Goal: Entertainment & Leisure: Browse casually

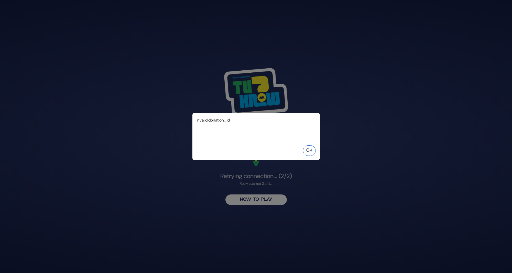
click at [305, 149] on button "OK" at bounding box center [309, 150] width 13 height 10
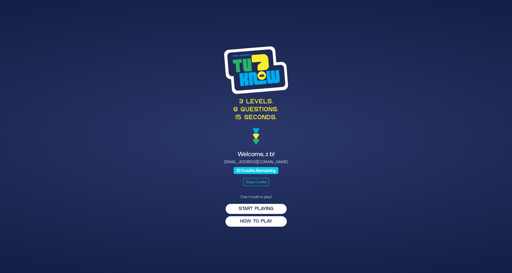
click at [260, 206] on button "Start Playing" at bounding box center [255, 209] width 61 height 10
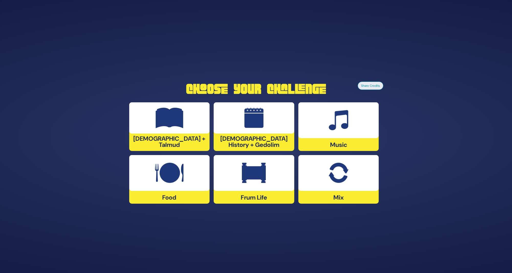
click at [202, 133] on div at bounding box center [169, 117] width 81 height 31
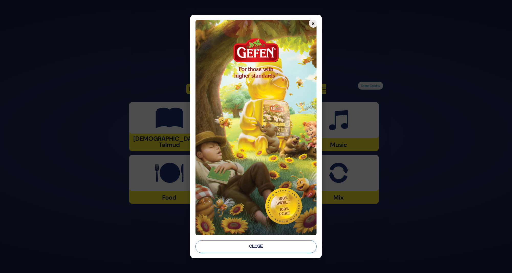
click at [269, 247] on button "Close" at bounding box center [255, 246] width 121 height 13
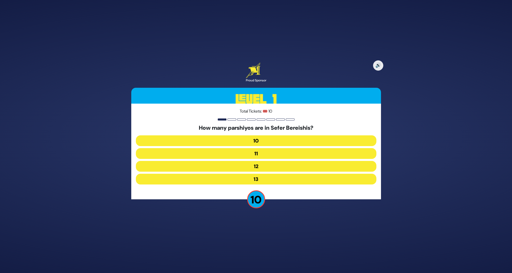
click at [271, 174] on button "12" at bounding box center [256, 179] width 241 height 11
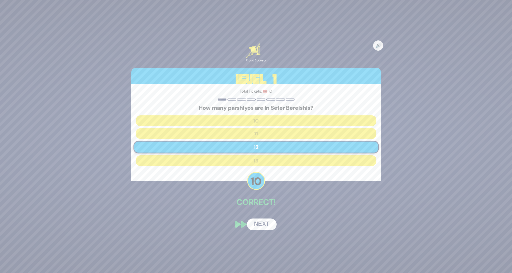
click at [268, 220] on button "Next" at bounding box center [262, 224] width 30 height 12
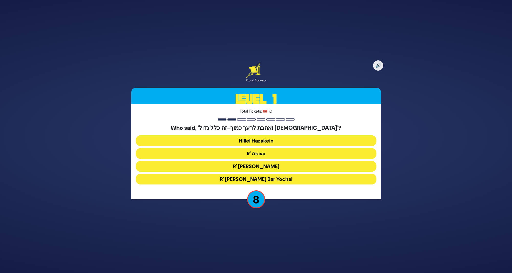
click at [285, 161] on button "R' Akiva" at bounding box center [256, 166] width 241 height 11
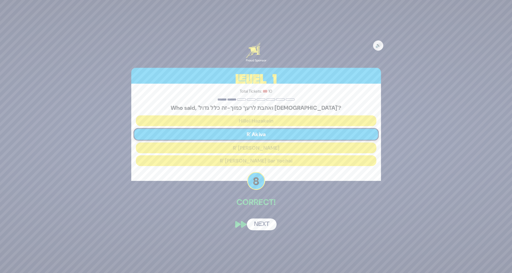
click at [262, 220] on button "Next" at bounding box center [262, 224] width 30 height 12
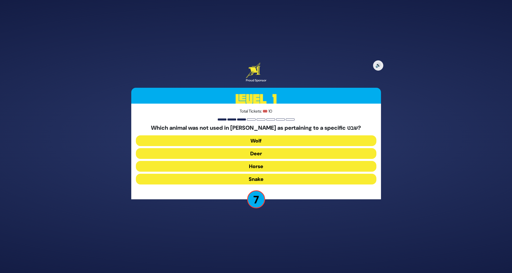
click at [279, 174] on button "Horse" at bounding box center [256, 179] width 241 height 11
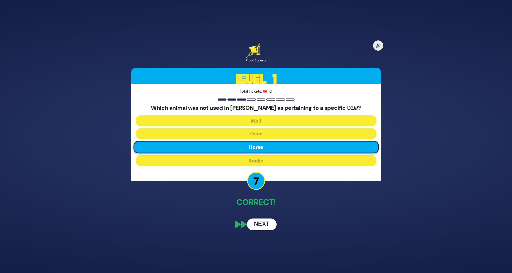
click at [266, 224] on button "Next" at bounding box center [262, 224] width 30 height 12
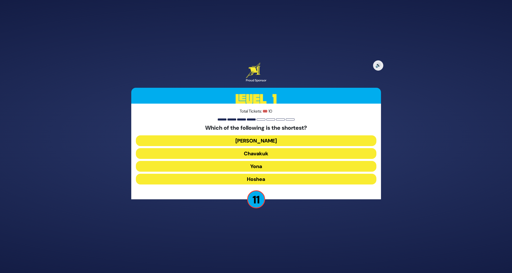
click at [278, 148] on button "Ovadia" at bounding box center [256, 153] width 241 height 11
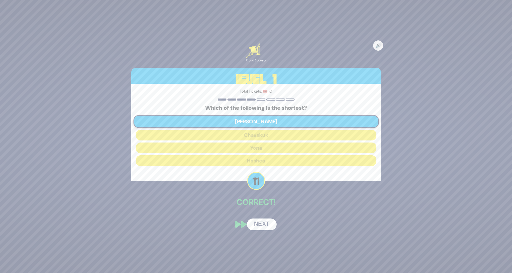
click at [261, 227] on button "Next" at bounding box center [262, 224] width 30 height 12
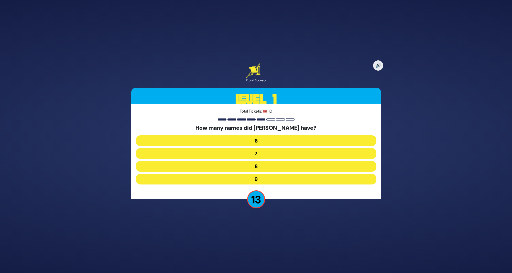
click at [270, 161] on button "7" at bounding box center [256, 166] width 241 height 11
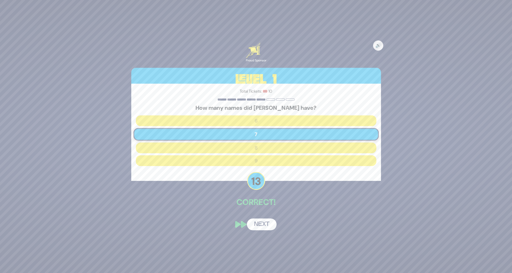
click at [258, 225] on button "Next" at bounding box center [262, 224] width 30 height 12
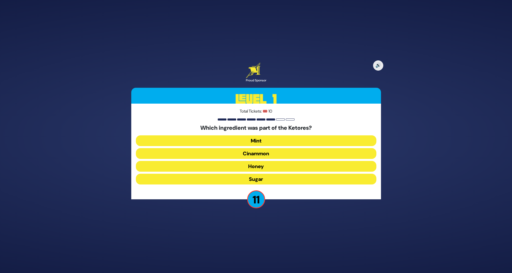
click at [274, 161] on button "Cinammon" at bounding box center [256, 166] width 241 height 11
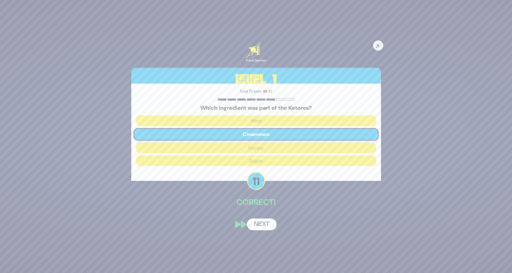
click at [270, 221] on button "Next" at bounding box center [262, 224] width 30 height 12
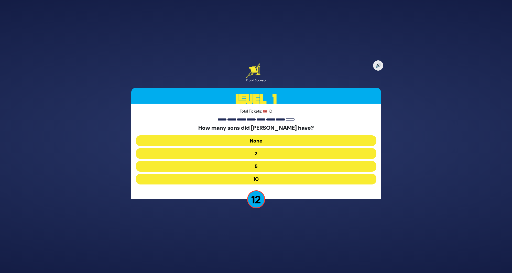
click at [274, 177] on button "10" at bounding box center [256, 179] width 241 height 11
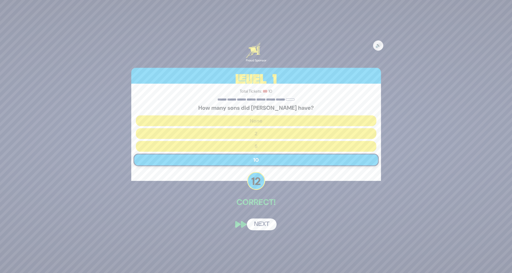
click at [267, 220] on button "Next" at bounding box center [262, 224] width 30 height 12
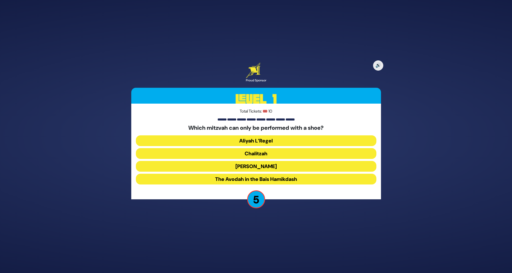
click at [284, 161] on button "Chalitzah" at bounding box center [256, 166] width 241 height 11
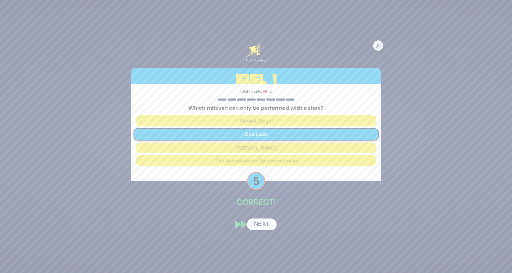
click at [270, 218] on div "🔊 Proud Sponsor Level 1 Total Tickets: 🎟️ 10 Which mitzvah can only be performe…" at bounding box center [256, 137] width 262 height 200
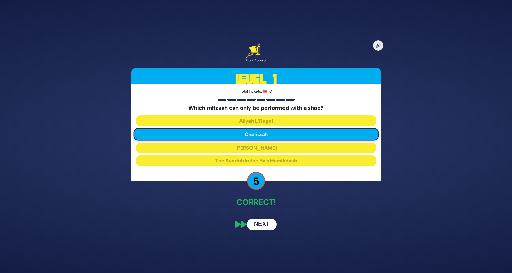
click at [269, 221] on button "Next" at bounding box center [262, 224] width 30 height 12
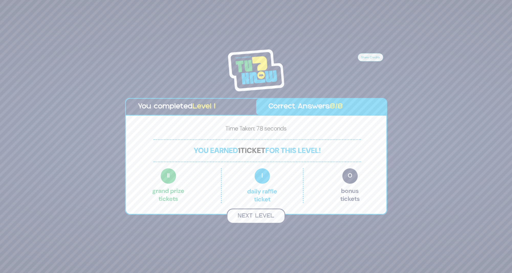
click at [258, 214] on button "Next Level" at bounding box center [256, 216] width 59 height 15
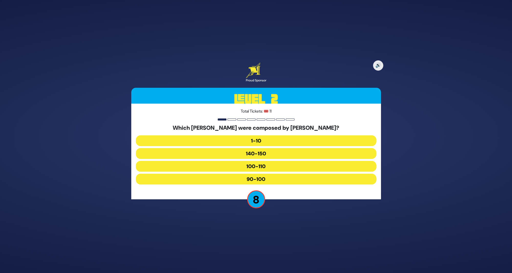
click at [273, 161] on button "140-150" at bounding box center [256, 166] width 241 height 11
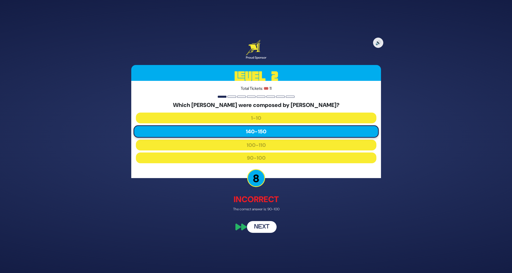
click at [267, 227] on button "Next" at bounding box center [262, 227] width 30 height 12
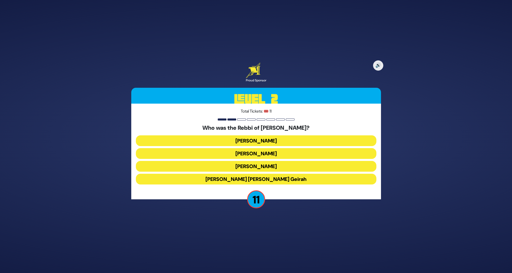
click at [280, 174] on button "Shmuel Hanavi" at bounding box center [256, 179] width 241 height 11
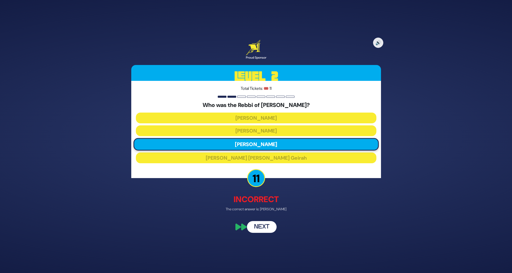
click at [271, 227] on button "Next" at bounding box center [262, 227] width 30 height 12
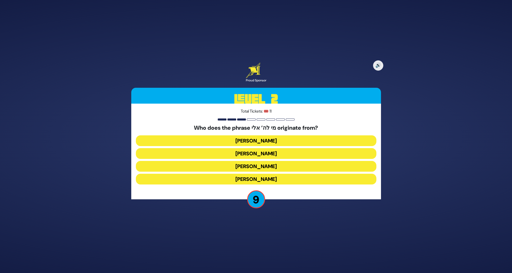
click at [282, 174] on button "Moshe Rabbeinu" at bounding box center [256, 179] width 241 height 11
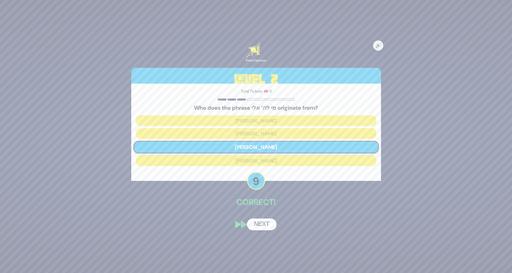
click at [267, 222] on button "Next" at bounding box center [262, 224] width 30 height 12
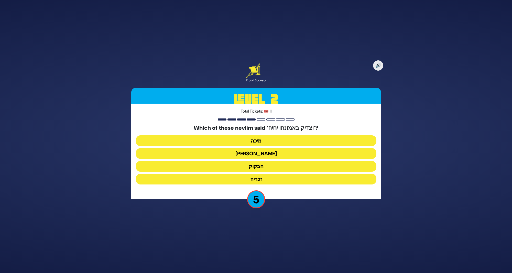
click at [281, 148] on button "מיכה" at bounding box center [256, 153] width 241 height 11
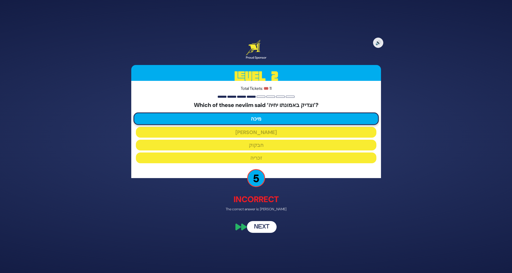
click at [267, 224] on button "Next" at bounding box center [262, 227] width 30 height 12
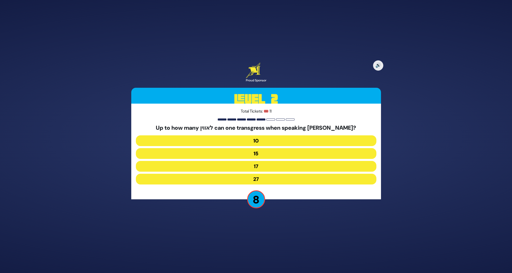
click at [285, 174] on button "17" at bounding box center [256, 179] width 241 height 11
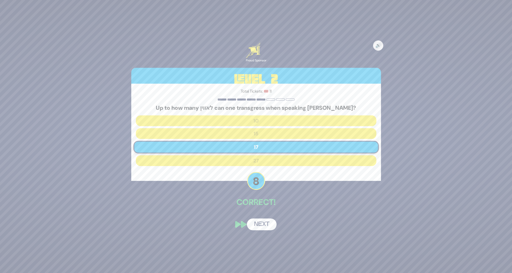
click at [269, 223] on button "Next" at bounding box center [262, 224] width 30 height 12
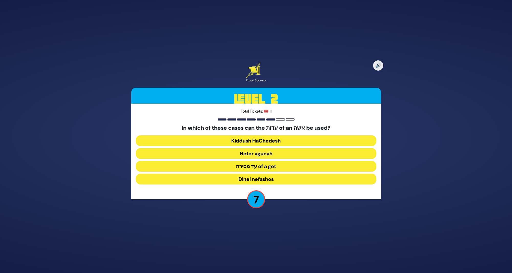
click at [291, 148] on button "Kiddush HaChodesh" at bounding box center [256, 153] width 241 height 11
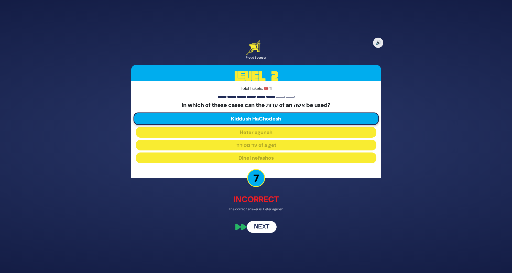
click at [274, 226] on button "Next" at bounding box center [262, 227] width 30 height 12
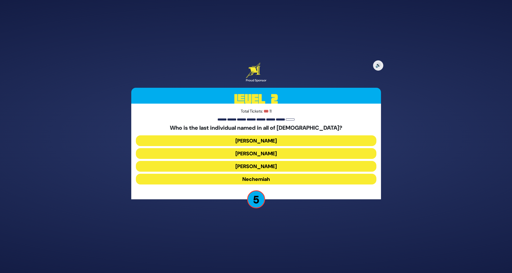
click at [286, 161] on button "Koresh" at bounding box center [256, 166] width 241 height 11
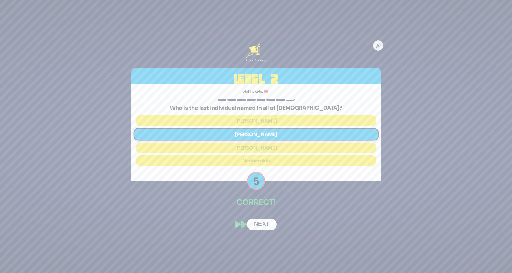
click at [266, 222] on button "Next" at bounding box center [262, 224] width 30 height 12
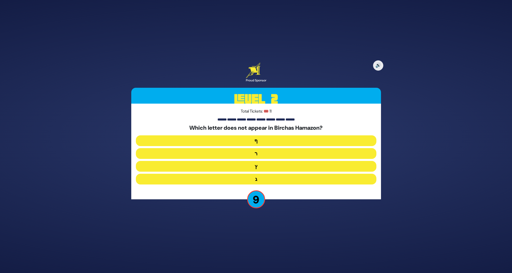
click at [273, 174] on button "ץ" at bounding box center [256, 179] width 241 height 11
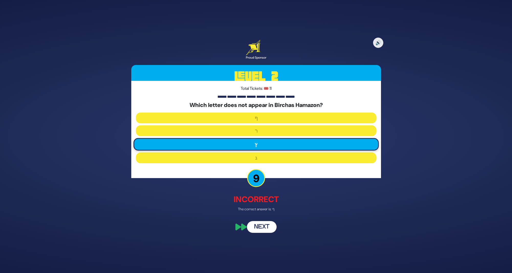
click at [267, 229] on button "Next" at bounding box center [262, 227] width 30 height 12
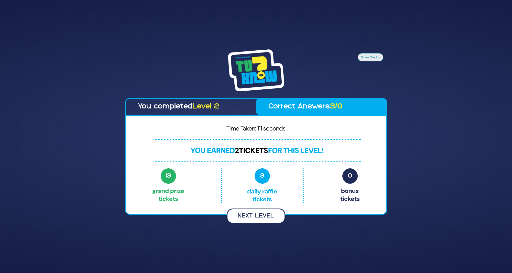
click at [256, 219] on button "Next Level" at bounding box center [256, 216] width 59 height 15
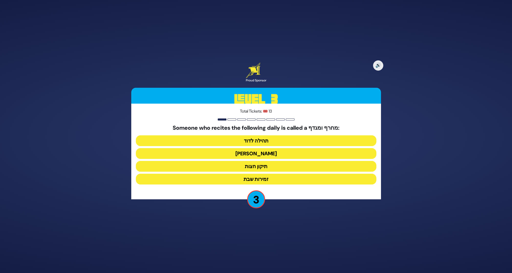
click at [277, 174] on button "תיקון חצות" at bounding box center [256, 179] width 241 height 11
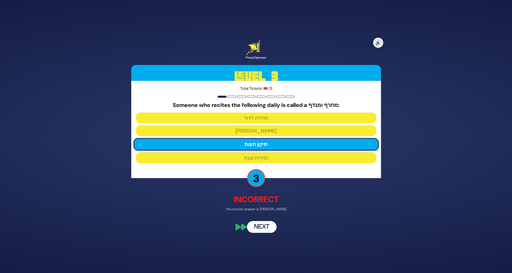
click at [260, 226] on button "Next" at bounding box center [262, 227] width 30 height 12
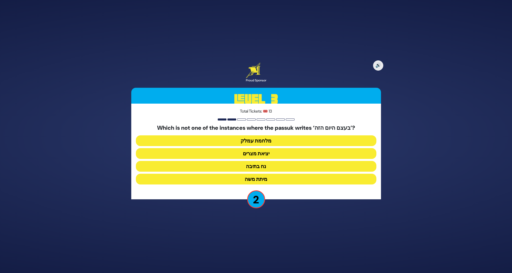
click at [278, 177] on button "מיתת משה" at bounding box center [256, 179] width 241 height 11
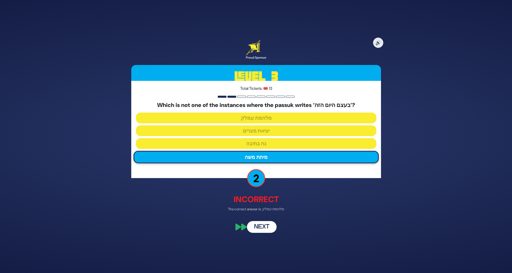
click at [268, 228] on button "Next" at bounding box center [262, 227] width 30 height 12
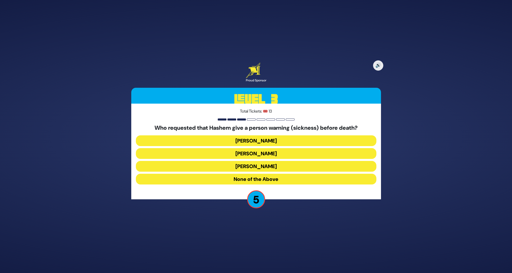
click at [276, 148] on button "Avraham" at bounding box center [256, 153] width 241 height 11
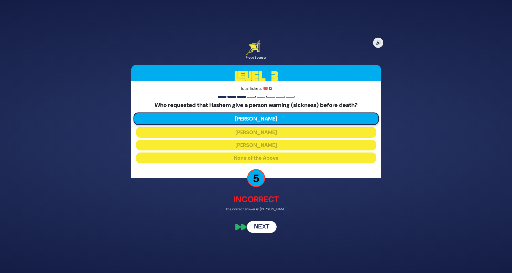
click at [260, 228] on button "Next" at bounding box center [262, 227] width 30 height 12
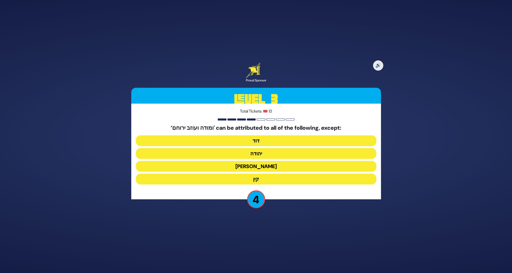
click at [283, 177] on button "קין" at bounding box center [256, 179] width 241 height 11
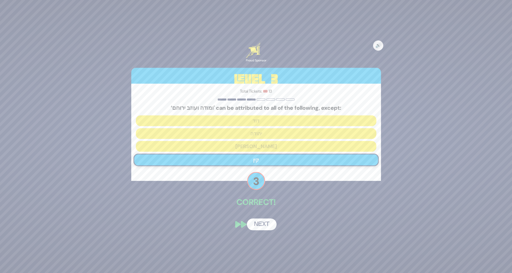
click at [265, 222] on button "Next" at bounding box center [262, 224] width 30 height 12
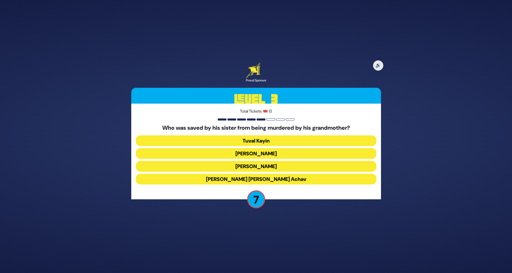
click at [298, 178] on button "King Yehoram ben Achav" at bounding box center [256, 179] width 241 height 11
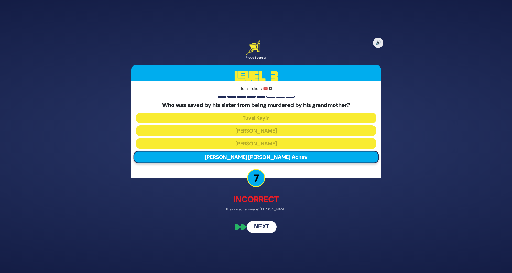
click at [268, 229] on button "Next" at bounding box center [262, 227] width 30 height 12
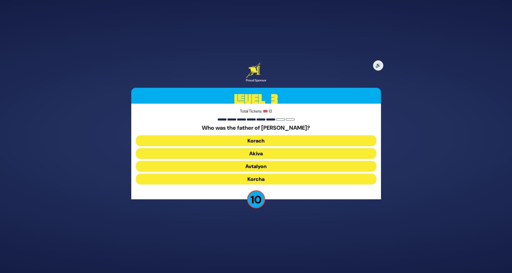
click at [291, 176] on button "Korcha" at bounding box center [256, 179] width 241 height 11
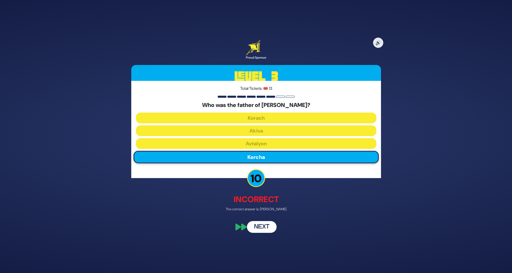
click at [270, 227] on button "Next" at bounding box center [262, 227] width 30 height 12
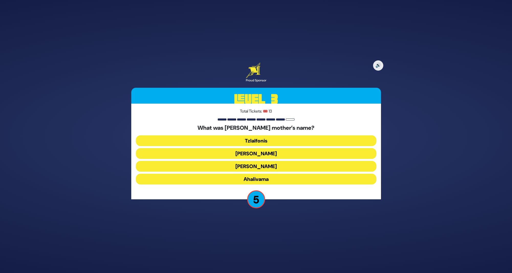
click at [286, 174] on button "Amaslai Bas Orvasa" at bounding box center [256, 179] width 241 height 11
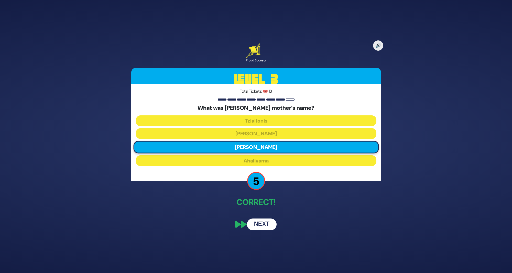
click at [264, 221] on button "Next" at bounding box center [262, 224] width 30 height 12
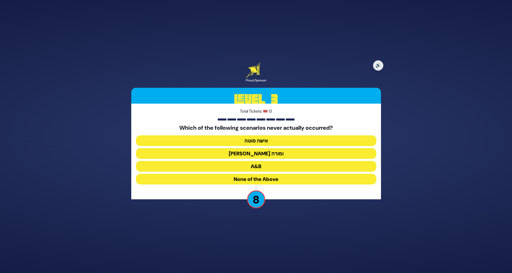
click at [279, 174] on button "A&B" at bounding box center [256, 179] width 241 height 11
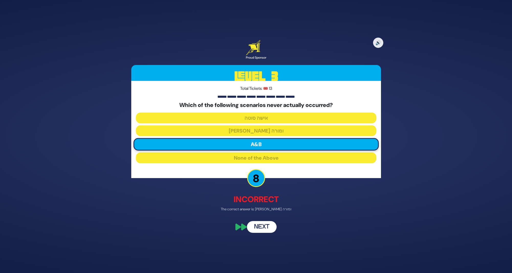
click at [262, 227] on button "Next" at bounding box center [262, 227] width 30 height 12
click at [266, 228] on button "Next" at bounding box center [262, 227] width 30 height 12
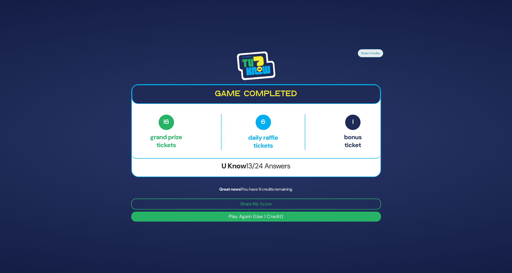
click at [288, 217] on button "Play Again (Use 1 Credit)" at bounding box center [256, 217] width 250 height 10
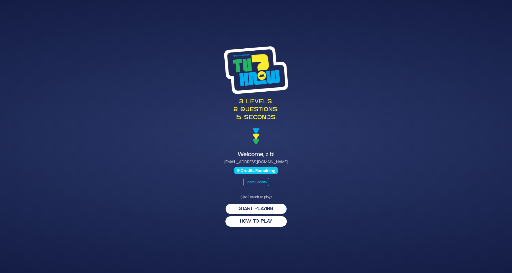
click at [277, 209] on button "Start Playing" at bounding box center [255, 209] width 61 height 10
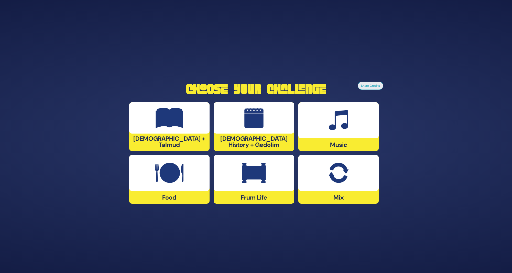
click at [319, 165] on div at bounding box center [338, 173] width 81 height 36
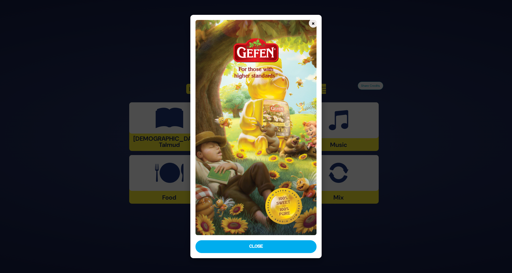
click at [295, 251] on button "Close" at bounding box center [255, 246] width 121 height 13
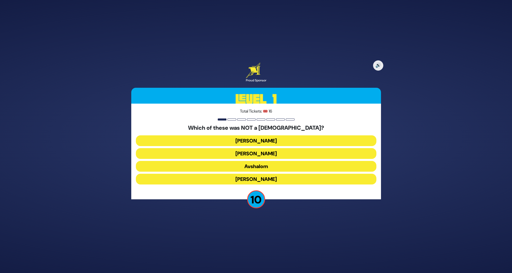
click at [288, 148] on button "[PERSON_NAME]" at bounding box center [256, 153] width 241 height 11
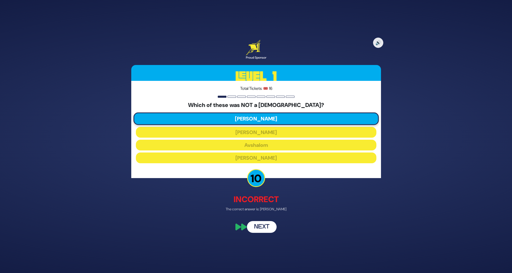
click at [265, 228] on button "Next" at bounding box center [262, 227] width 30 height 12
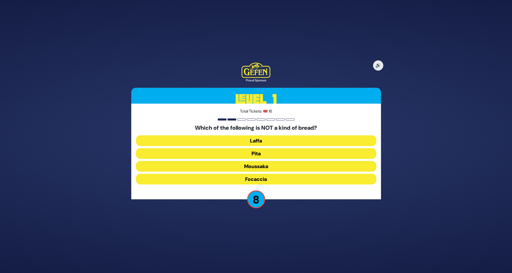
click at [275, 178] on button "Focaccia" at bounding box center [256, 179] width 241 height 11
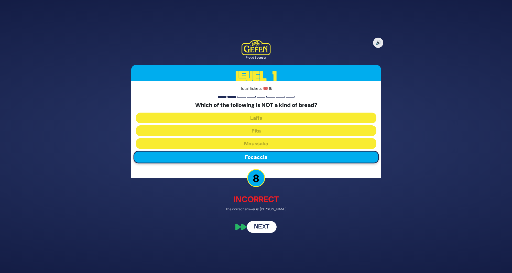
click at [271, 228] on button "Next" at bounding box center [262, 227] width 30 height 12
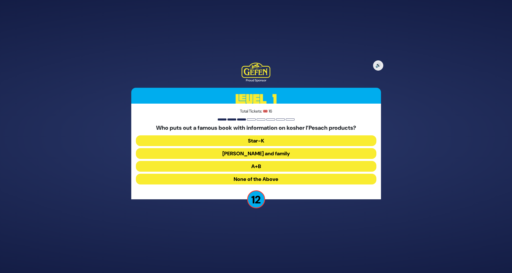
click at [284, 174] on button "A+B" at bounding box center [256, 179] width 241 height 11
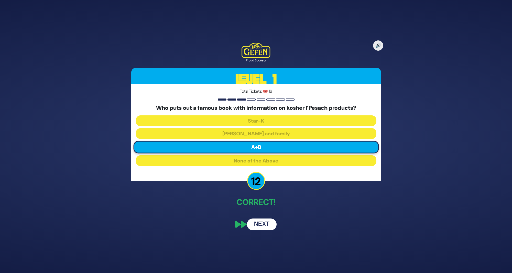
click at [270, 222] on button "Next" at bounding box center [262, 224] width 30 height 12
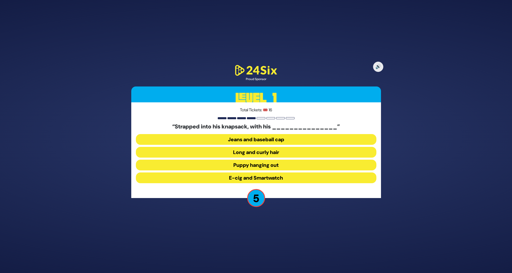
click at [286, 147] on button "Jeans and baseball cap" at bounding box center [256, 152] width 241 height 11
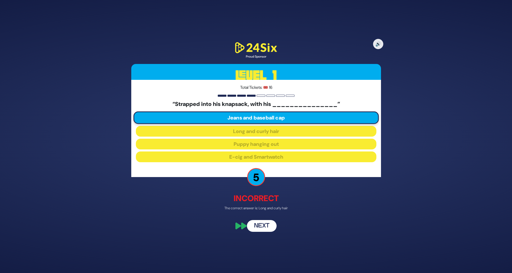
click at [266, 226] on button "Next" at bounding box center [262, 226] width 30 height 12
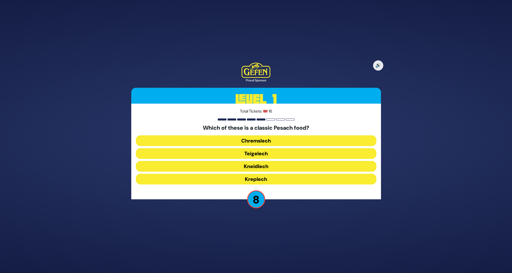
click at [281, 178] on button "Kreplech" at bounding box center [256, 179] width 241 height 11
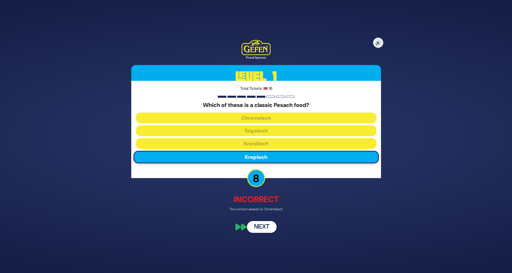
click at [268, 224] on button "Next" at bounding box center [262, 227] width 30 height 12
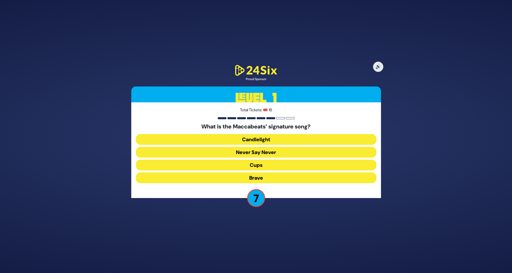
click at [279, 147] on button "Candlelight" at bounding box center [256, 152] width 241 height 11
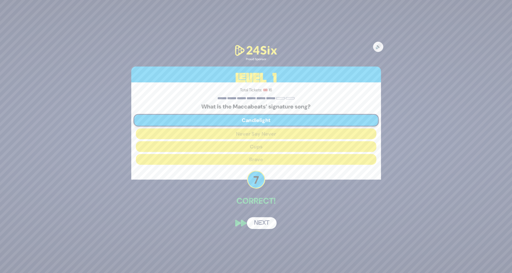
click at [268, 224] on button "Next" at bounding box center [262, 223] width 30 height 12
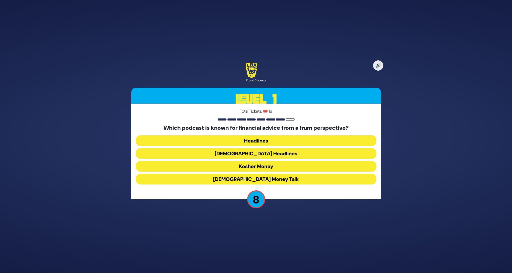
click at [283, 177] on button "Jewish Money Talk" at bounding box center [256, 179] width 241 height 11
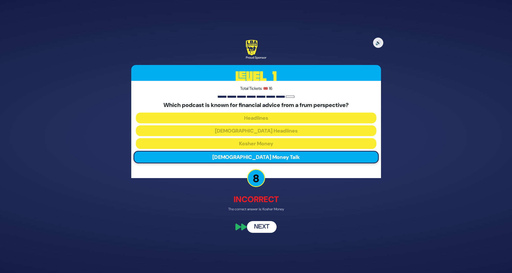
click at [273, 225] on button "Next" at bounding box center [262, 227] width 30 height 12
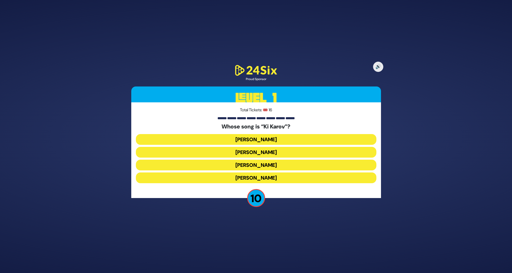
click at [294, 160] on button "Eitan Katz" at bounding box center [256, 165] width 241 height 11
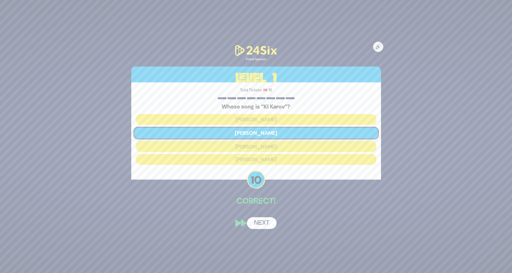
click at [266, 219] on button "Next" at bounding box center [262, 223] width 30 height 12
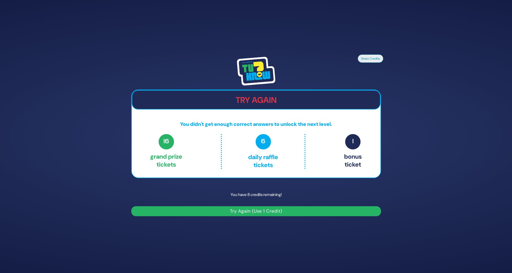
click at [250, 214] on button "Try Again (Use 1 Credit)" at bounding box center [256, 211] width 250 height 10
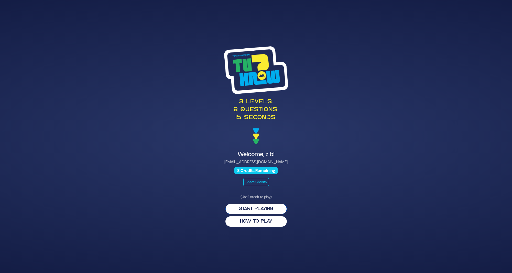
click at [232, 210] on button "Start Playing" at bounding box center [255, 209] width 61 height 10
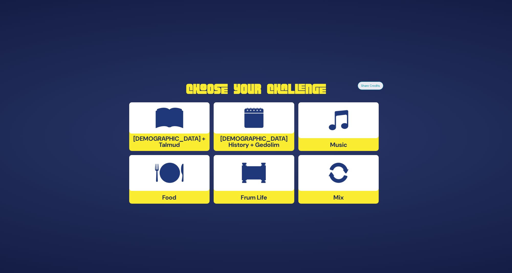
click at [285, 131] on div at bounding box center [254, 117] width 81 height 31
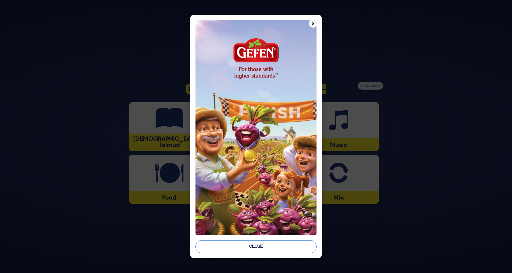
click at [279, 244] on button "Close" at bounding box center [255, 246] width 121 height 13
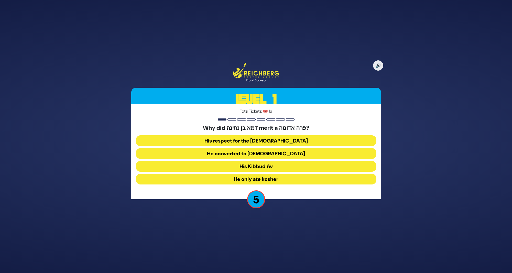
click at [290, 174] on button "His Kibbud Av" at bounding box center [256, 179] width 241 height 11
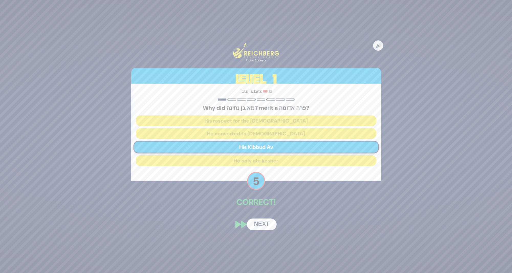
click at [265, 220] on button "Next" at bounding box center [262, 224] width 30 height 12
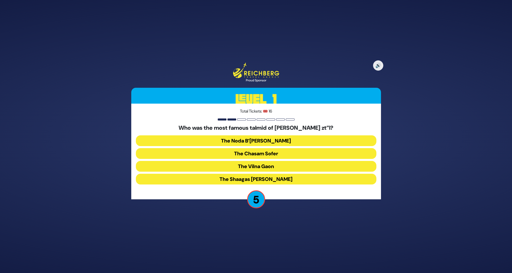
click at [293, 161] on button "The Chasam Sofer" at bounding box center [256, 166] width 241 height 11
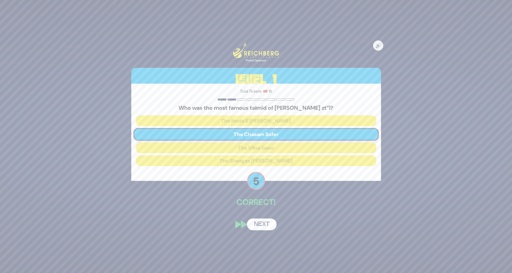
click at [274, 222] on button "Next" at bounding box center [262, 224] width 30 height 12
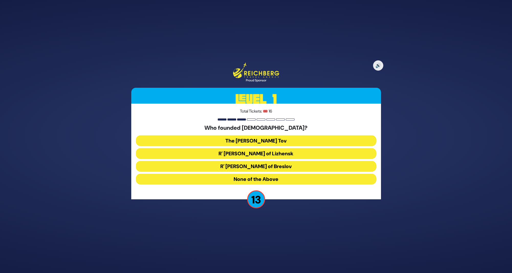
click at [298, 148] on button "The Baal Shem Tov" at bounding box center [256, 153] width 241 height 11
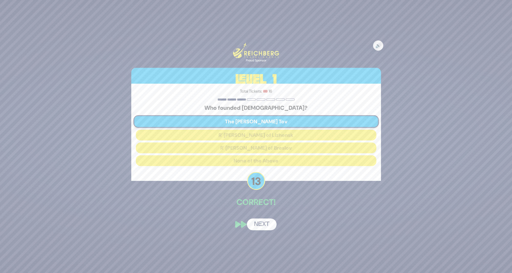
click at [270, 218] on div "🔊 Proud Sponsor Level 1 Total Tickets: 🎟️ 16 Who founded Chassidus? The Baal Sh…" at bounding box center [256, 137] width 262 height 200
click at [268, 223] on button "Next" at bounding box center [262, 224] width 30 height 12
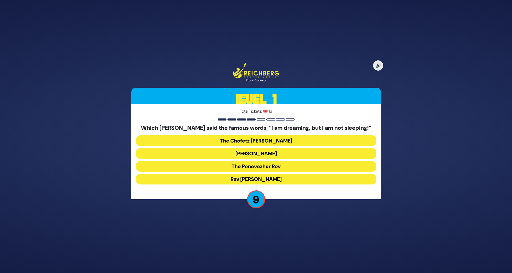
click at [298, 174] on button "The Ponevezher Rov" at bounding box center [256, 179] width 241 height 11
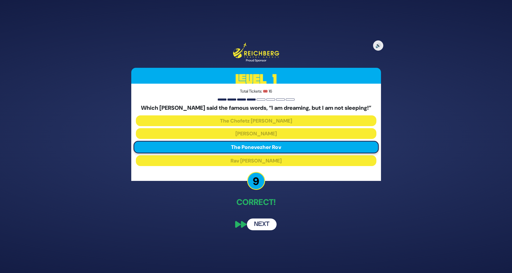
click at [270, 222] on button "Next" at bounding box center [262, 224] width 30 height 12
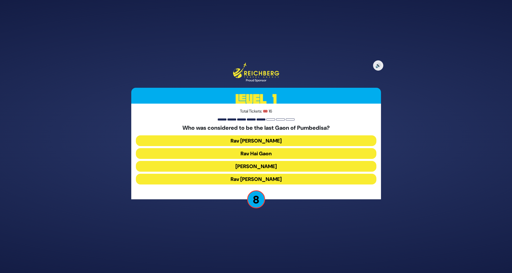
click at [295, 161] on button "Rav Hai Gaon" at bounding box center [256, 166] width 241 height 11
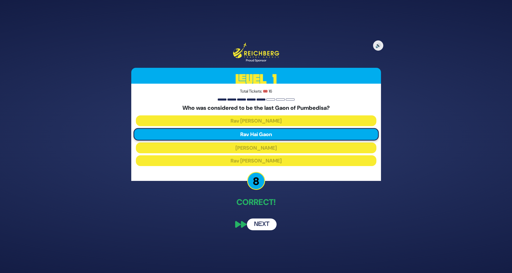
click at [257, 223] on button "Next" at bounding box center [262, 224] width 30 height 12
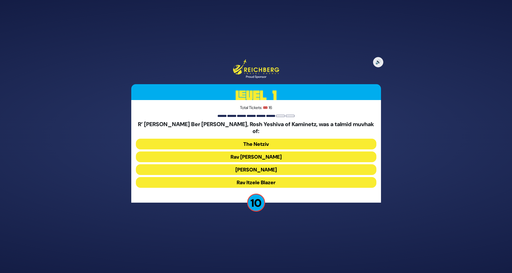
click at [288, 164] on button "Rav Chaim Soloveitchik" at bounding box center [256, 169] width 241 height 11
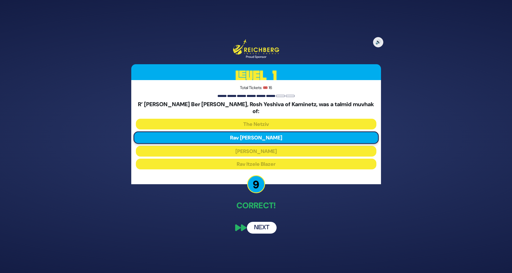
click at [259, 224] on button "Next" at bounding box center [262, 228] width 30 height 12
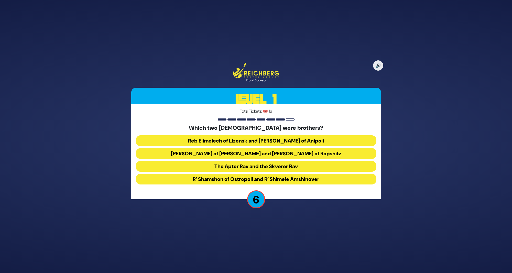
click at [260, 161] on button "Reb Mendel of Rimonov and Reb Naftali Tzvi of Ropshitz" at bounding box center [256, 166] width 241 height 11
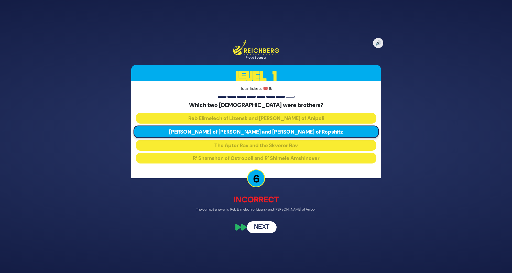
click at [270, 225] on button "Next" at bounding box center [262, 227] width 30 height 12
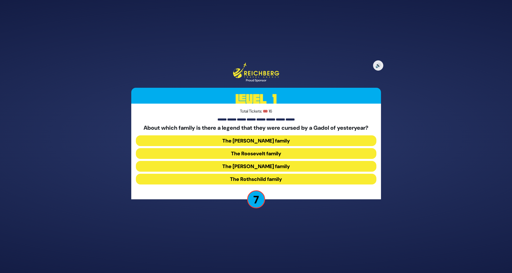
click at [285, 177] on button "The Rothschild family" at bounding box center [256, 179] width 241 height 11
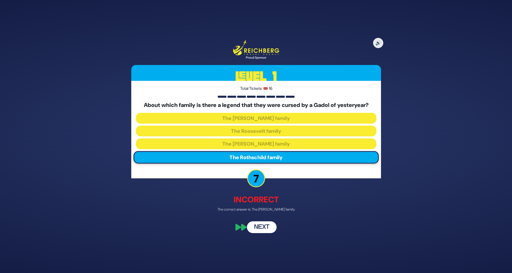
click at [268, 227] on button "Next" at bounding box center [262, 227] width 30 height 12
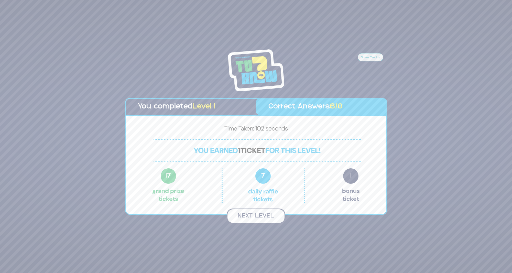
click at [248, 214] on button "Next Level" at bounding box center [256, 216] width 59 height 15
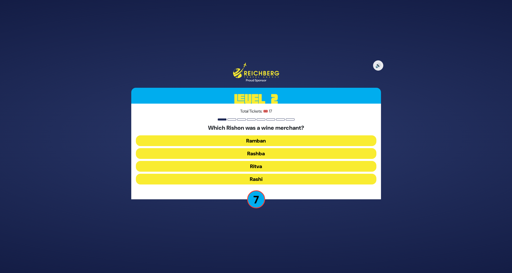
click at [272, 174] on button "Ritva" at bounding box center [256, 179] width 241 height 11
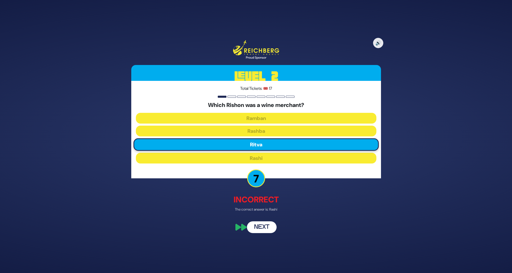
click at [268, 224] on button "Next" at bounding box center [262, 227] width 30 height 12
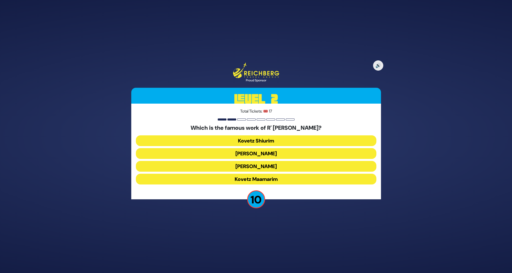
click at [288, 178] on button "Kovetz Maamarim" at bounding box center [256, 179] width 241 height 11
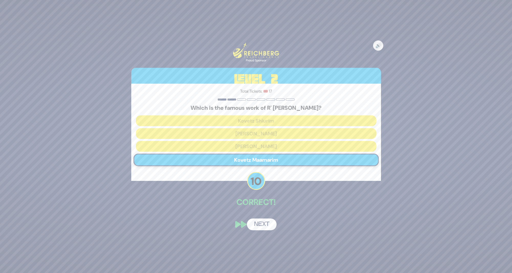
click at [258, 221] on button "Next" at bounding box center [262, 224] width 30 height 12
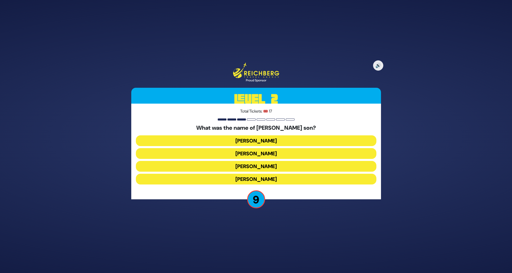
click at [281, 148] on button "Simcha Bunim" at bounding box center [256, 153] width 241 height 11
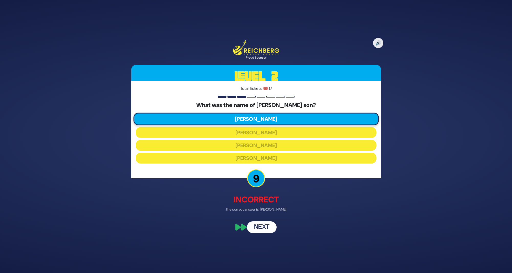
click at [265, 231] on button "Next" at bounding box center [262, 227] width 30 height 12
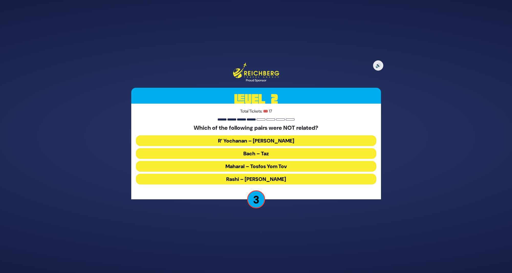
click at [264, 148] on button "R’ Yochanan – Reish Lakish" at bounding box center [256, 153] width 241 height 11
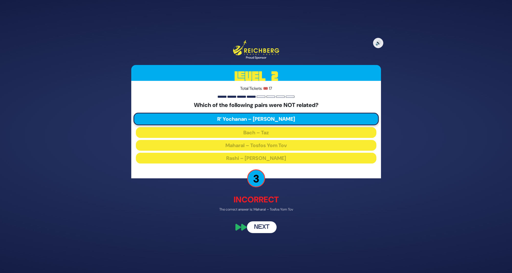
click at [271, 225] on button "Next" at bounding box center [262, 227] width 30 height 12
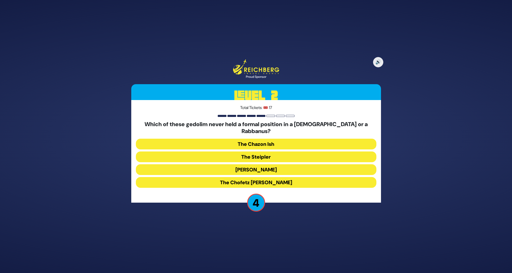
click at [281, 151] on button "The Chazon Ish" at bounding box center [256, 156] width 241 height 11
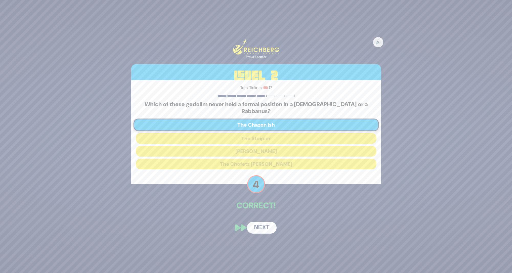
click at [269, 222] on button "Next" at bounding box center [262, 228] width 30 height 12
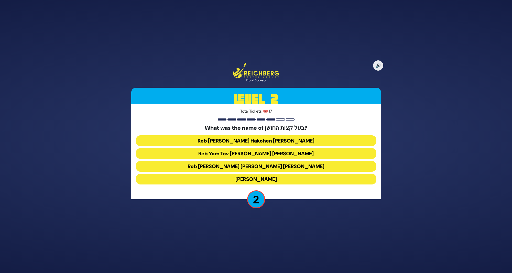
click at [304, 161] on button "Reb Yom Tov Lipman Haleivi Heller" at bounding box center [256, 166] width 241 height 11
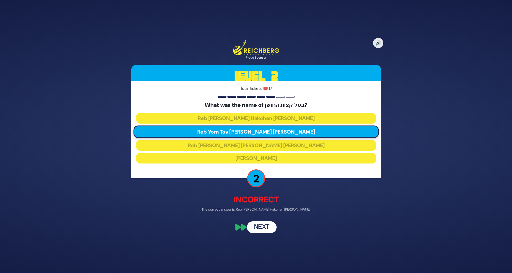
click at [270, 226] on button "Next" at bounding box center [262, 227] width 30 height 12
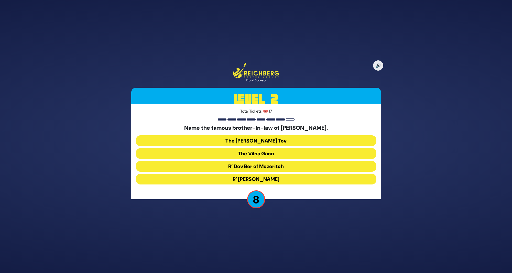
click at [289, 174] on button "R’ Dov Ber of Mezeritch" at bounding box center [256, 179] width 241 height 11
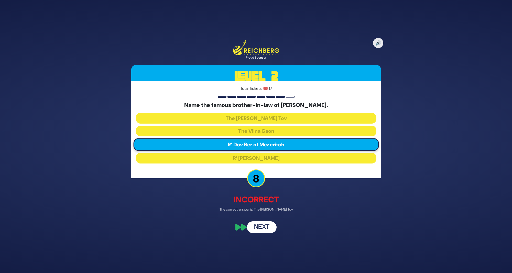
click at [272, 226] on button "Next" at bounding box center [262, 227] width 30 height 12
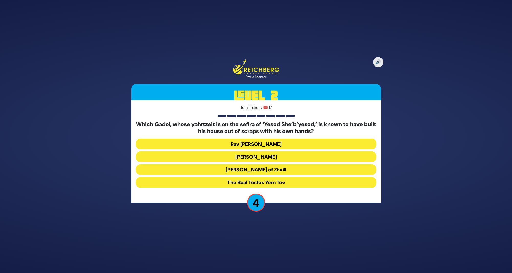
click at [291, 151] on button "Rav Menachem Ziemba" at bounding box center [256, 156] width 241 height 11
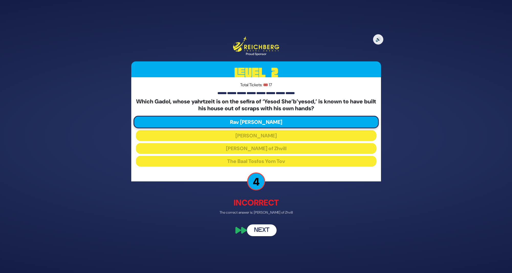
click at [264, 230] on button "Next" at bounding box center [262, 231] width 30 height 12
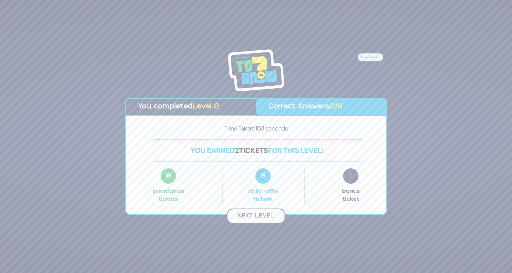
click at [272, 218] on button "Next Level" at bounding box center [256, 216] width 59 height 15
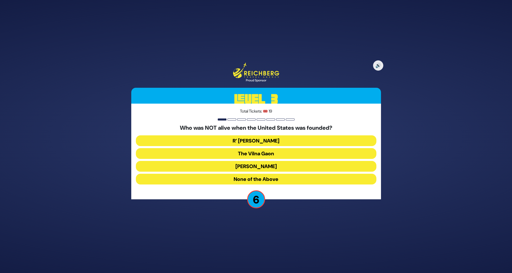
click at [281, 148] on button "R’ Nosson Adler" at bounding box center [256, 153] width 241 height 11
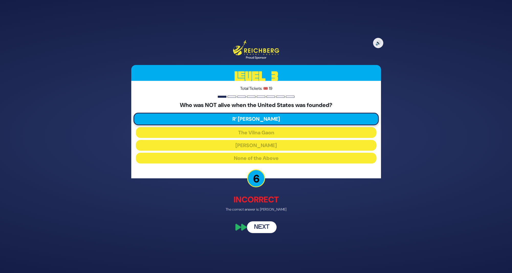
click at [271, 226] on button "Next" at bounding box center [262, 227] width 30 height 12
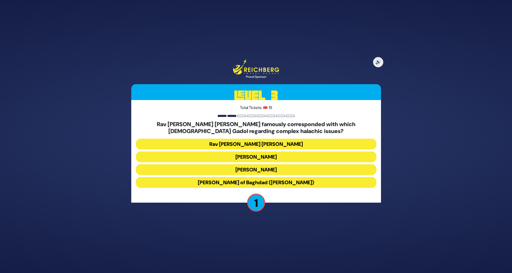
click at [165, 177] on button "Rav Avraham Antebi" at bounding box center [256, 182] width 241 height 11
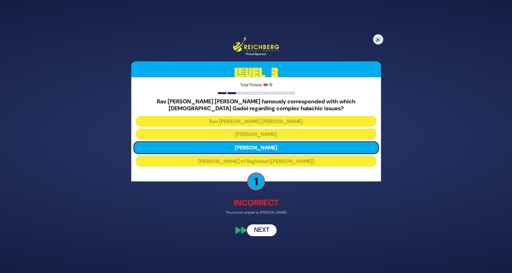
click at [256, 228] on button "Next" at bounding box center [262, 231] width 30 height 12
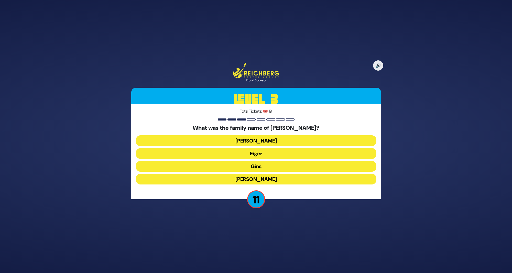
click at [280, 148] on button "Schreiber" at bounding box center [256, 153] width 241 height 11
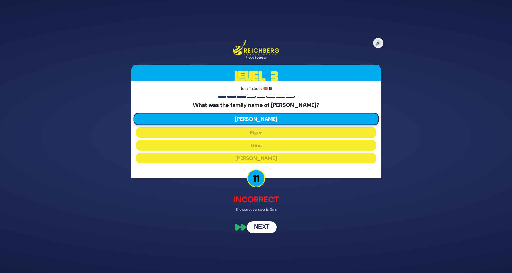
click at [263, 225] on button "Next" at bounding box center [262, 227] width 30 height 12
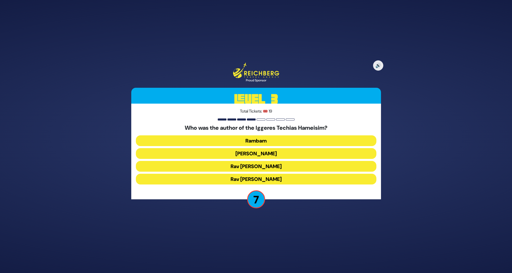
click at [298, 161] on button "Rav Yehuda HaChassid" at bounding box center [256, 166] width 241 height 11
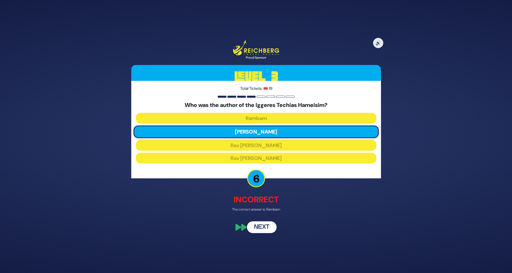
click at [268, 229] on button "Next" at bounding box center [262, 227] width 30 height 12
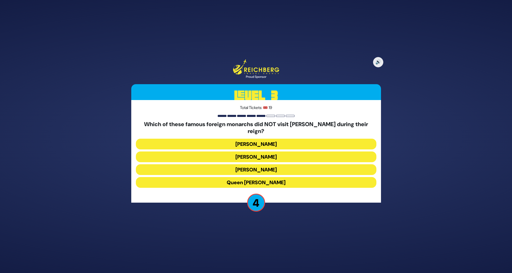
click at [285, 181] on button "Queen Elizabeth II" at bounding box center [256, 182] width 241 height 11
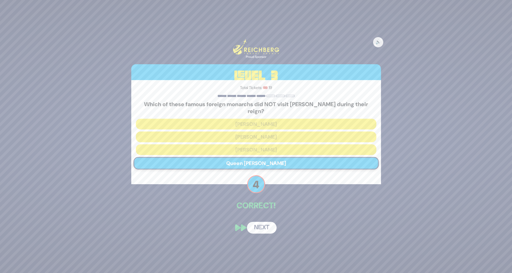
click at [263, 227] on button "Next" at bounding box center [262, 228] width 30 height 12
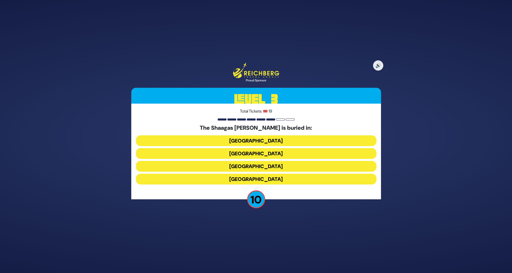
click at [275, 161] on button "Germany" at bounding box center [256, 166] width 241 height 11
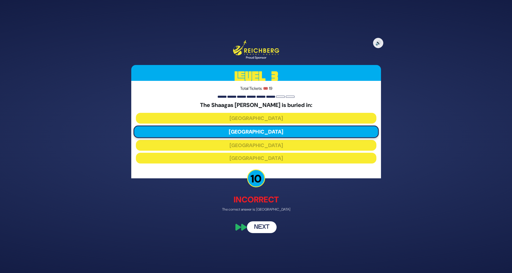
click at [270, 223] on button "Next" at bounding box center [262, 227] width 30 height 12
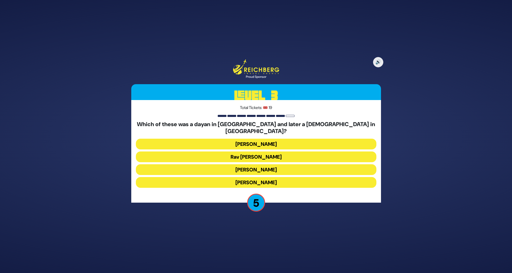
click at [289, 177] on button "Rav Eliezer Silver" at bounding box center [256, 182] width 241 height 11
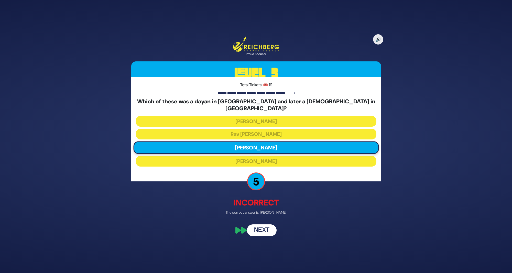
click at [272, 225] on button "Next" at bounding box center [262, 231] width 30 height 12
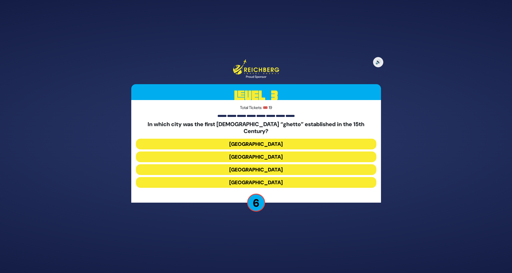
click at [273, 151] on button "Frankfurt" at bounding box center [256, 156] width 241 height 11
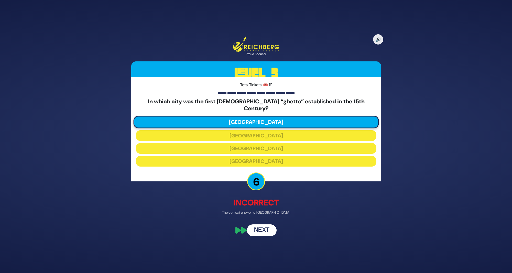
click at [263, 225] on button "Next" at bounding box center [262, 231] width 30 height 12
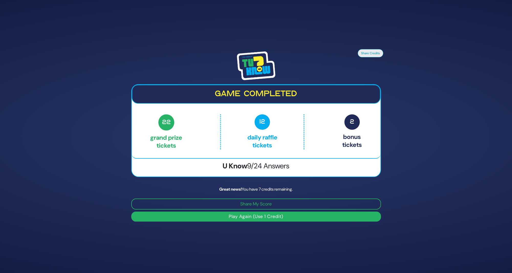
click at [298, 220] on button "Play Again (Use 1 Credit)" at bounding box center [256, 217] width 250 height 10
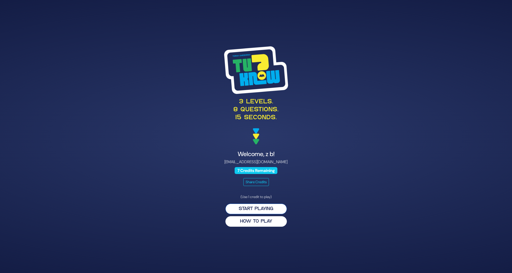
click at [268, 208] on button "Start Playing" at bounding box center [255, 209] width 61 height 10
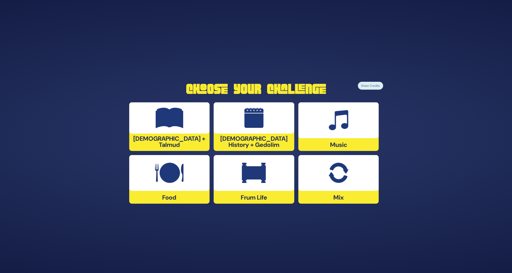
click at [327, 127] on div at bounding box center [338, 120] width 81 height 36
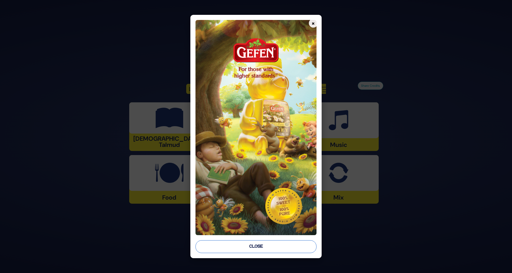
click at [292, 242] on button "Close" at bounding box center [255, 246] width 121 height 13
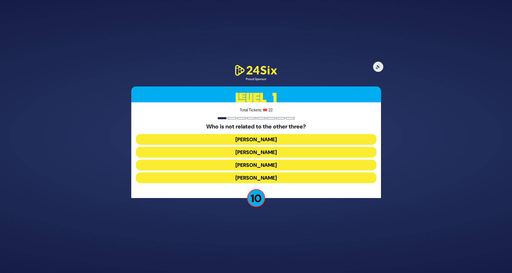
click at [277, 177] on button "Shie Fried" at bounding box center [256, 177] width 241 height 11
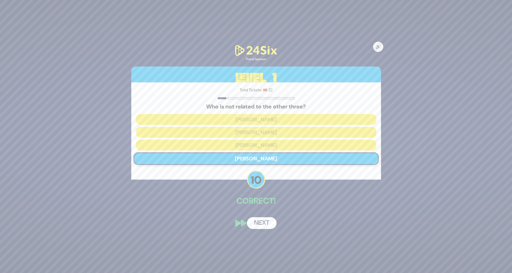
click at [264, 225] on button "Next" at bounding box center [262, 223] width 30 height 12
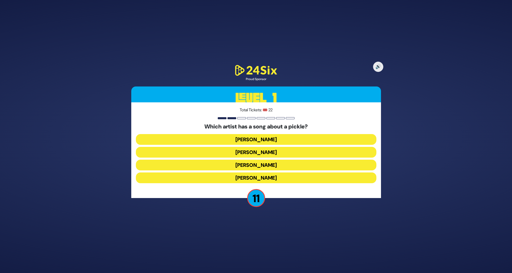
click at [289, 147] on button "Joey Newcomb" at bounding box center [256, 152] width 241 height 11
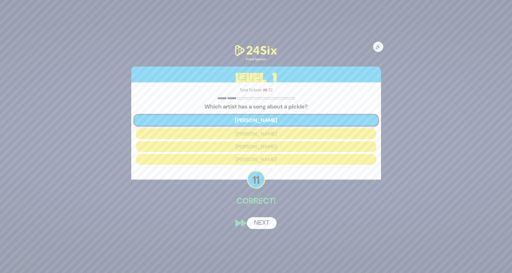
click at [264, 219] on button "Next" at bounding box center [262, 223] width 30 height 12
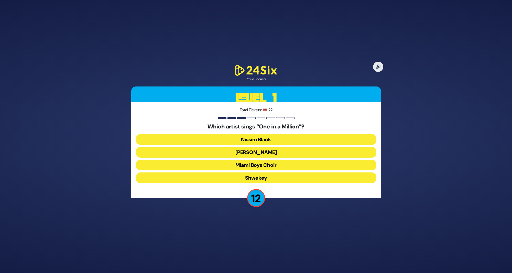
click at [280, 160] on button "Mordechai Shapiro" at bounding box center [256, 165] width 241 height 11
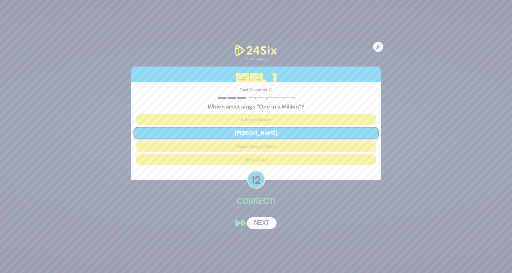
click at [269, 220] on button "Next" at bounding box center [262, 223] width 30 height 12
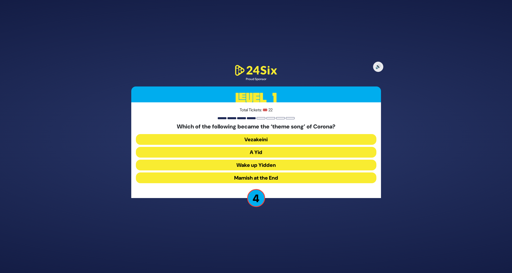
click at [280, 172] on button "Wake up Yidden" at bounding box center [256, 177] width 241 height 11
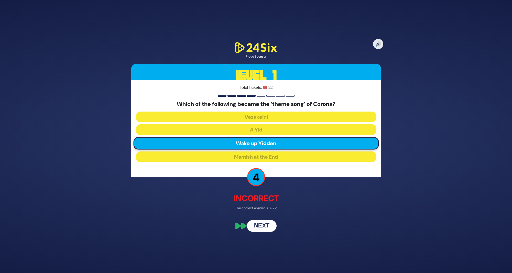
click at [263, 224] on button "Next" at bounding box center [262, 226] width 30 height 12
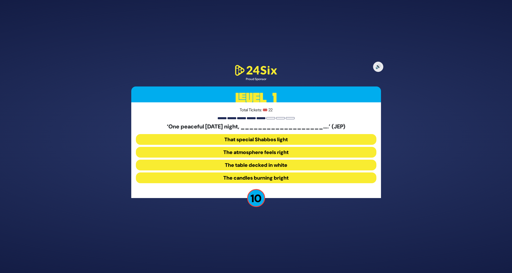
click at [288, 172] on button "The table decked in white" at bounding box center [256, 177] width 241 height 11
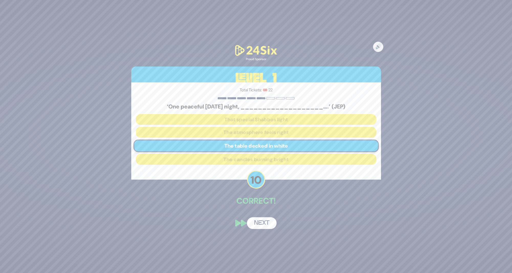
click at [269, 227] on button "Next" at bounding box center [262, 223] width 30 height 12
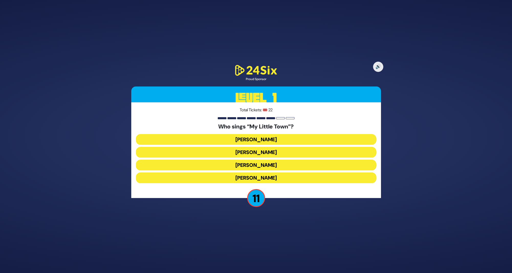
click at [287, 172] on button "Shulem Lemmer" at bounding box center [256, 177] width 241 height 11
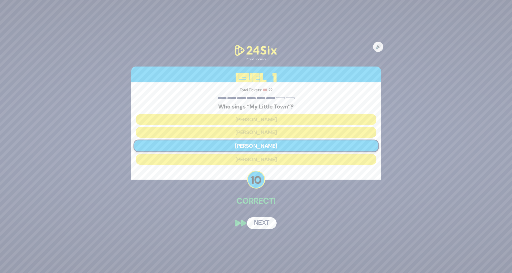
click at [266, 226] on button "Next" at bounding box center [262, 223] width 30 height 12
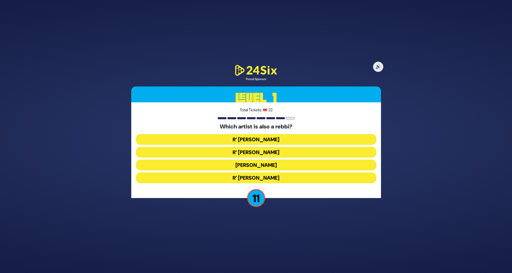
click at [280, 160] on button "R’ Shloimy Taussig" at bounding box center [256, 165] width 241 height 11
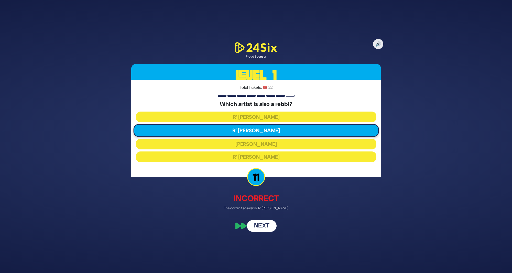
click at [263, 227] on button "Next" at bounding box center [262, 226] width 30 height 12
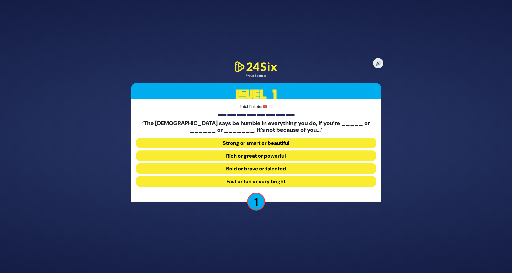
click at [295, 150] on button "Strong or smart or beautiful" at bounding box center [256, 155] width 241 height 11
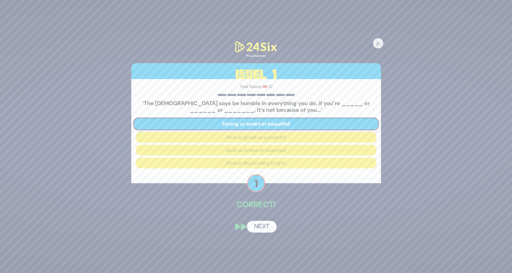
click at [259, 229] on button "Next" at bounding box center [262, 227] width 30 height 12
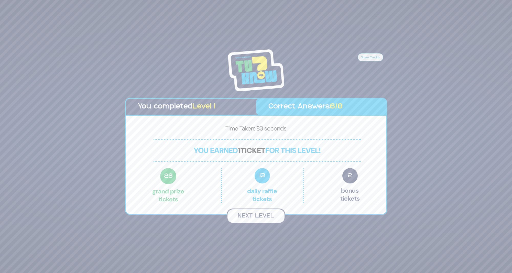
click at [257, 218] on button "Next Level" at bounding box center [256, 216] width 59 height 15
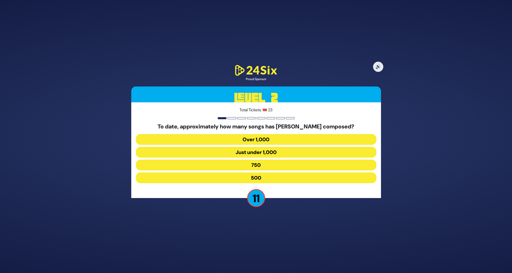
click at [278, 147] on button "Over 1,000" at bounding box center [256, 152] width 241 height 11
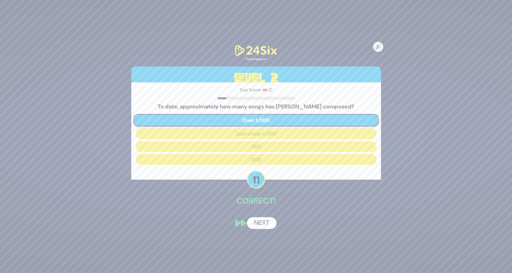
click at [260, 220] on button "Next" at bounding box center [262, 223] width 30 height 12
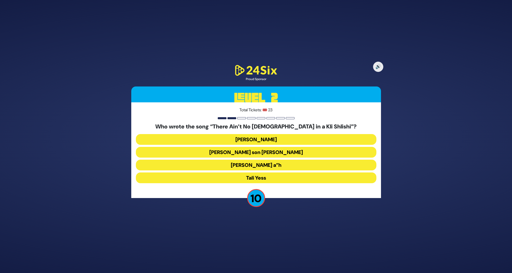
click at [287, 147] on button "[PERSON_NAME]" at bounding box center [256, 152] width 241 height 11
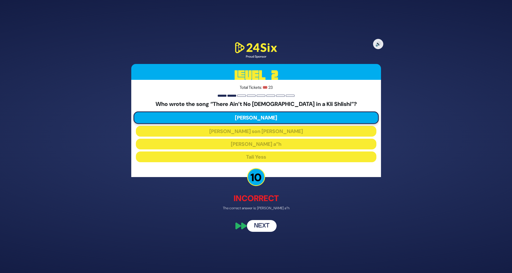
click at [262, 223] on button "Next" at bounding box center [262, 226] width 30 height 12
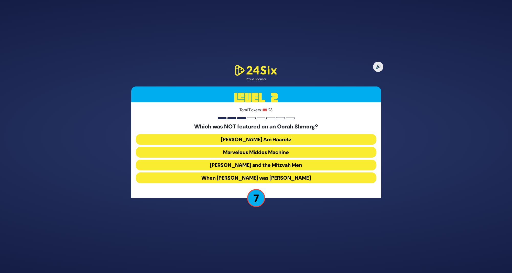
click at [295, 147] on button "[PERSON_NAME] Am Haaretz" at bounding box center [256, 152] width 241 height 11
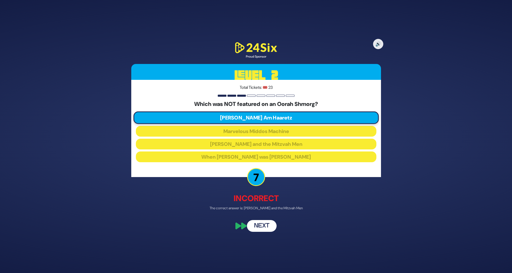
click at [268, 225] on button "Next" at bounding box center [262, 226] width 30 height 12
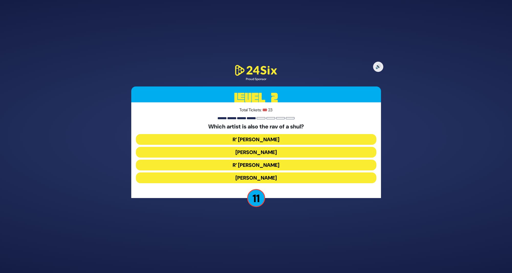
click at [292, 172] on button "R’ Shloimy Taussig" at bounding box center [256, 177] width 241 height 11
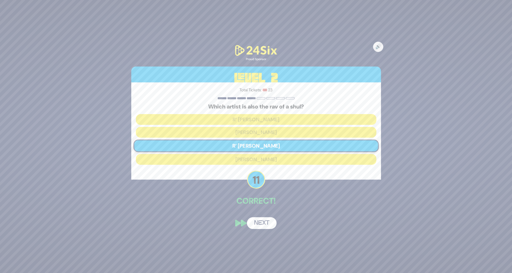
click at [269, 221] on button "Next" at bounding box center [262, 223] width 30 height 12
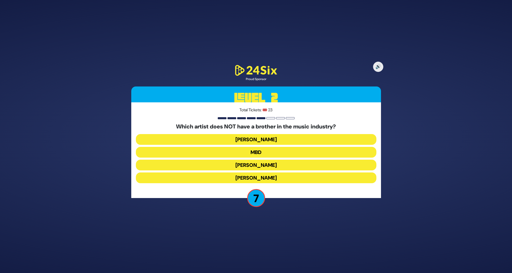
click at [278, 180] on button "[PERSON_NAME]" at bounding box center [256, 177] width 241 height 11
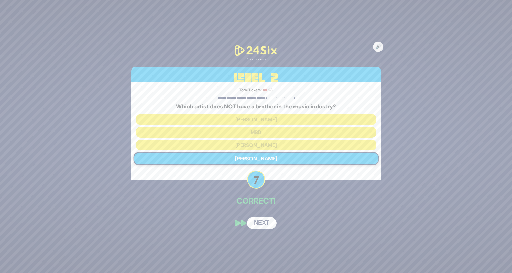
click at [263, 224] on button "Next" at bounding box center [262, 223] width 30 height 12
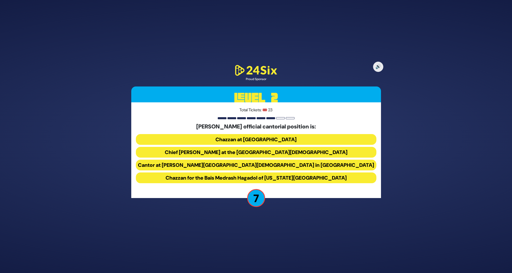
click at [312, 160] on button "Chief Cantor at the Park East Synagogue" at bounding box center [256, 165] width 241 height 11
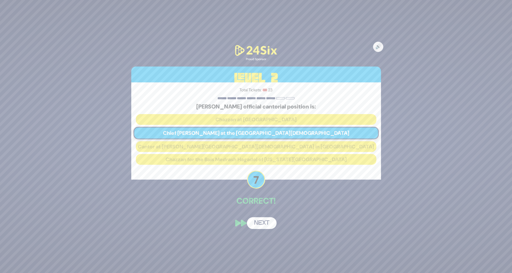
click at [267, 220] on button "Next" at bounding box center [262, 223] width 30 height 12
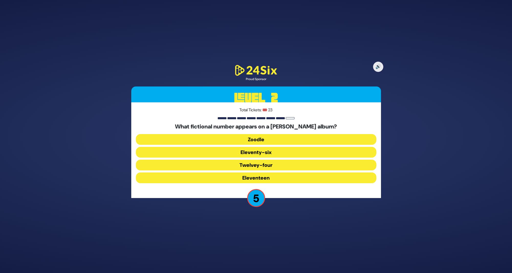
click at [270, 147] on button "Zoodle" at bounding box center [256, 152] width 241 height 11
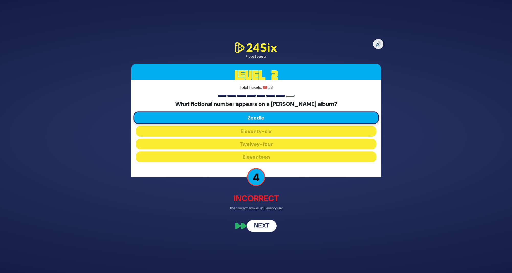
click at [272, 226] on button "Next" at bounding box center [262, 226] width 30 height 12
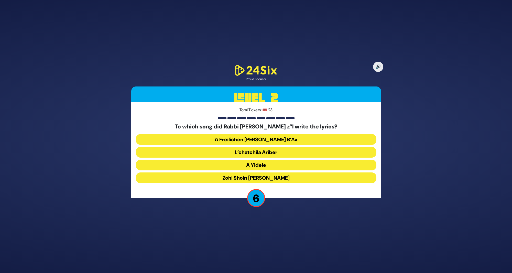
click at [291, 147] on button "A Freilichen Tisha B’Av" at bounding box center [256, 152] width 241 height 11
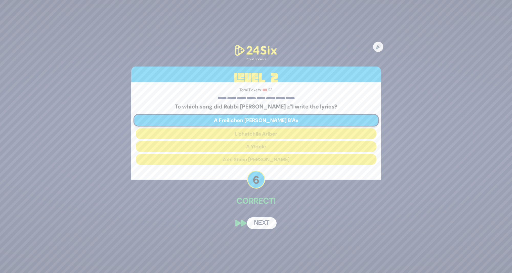
click at [271, 222] on button "Next" at bounding box center [262, 223] width 30 height 12
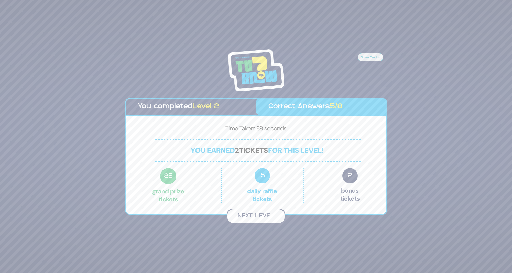
click at [272, 214] on button "Next Level" at bounding box center [256, 216] width 59 height 15
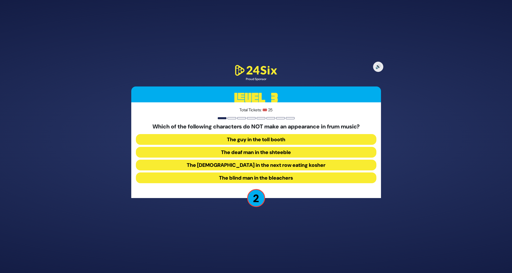
click at [291, 147] on button "The guy in the toll booth" at bounding box center [256, 152] width 241 height 11
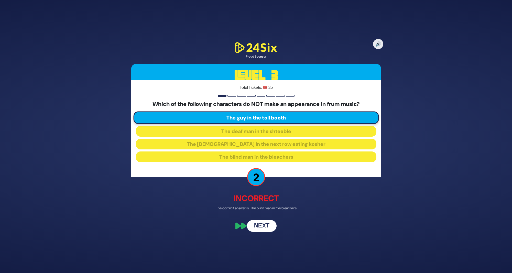
click at [263, 226] on button "Next" at bounding box center [262, 226] width 30 height 12
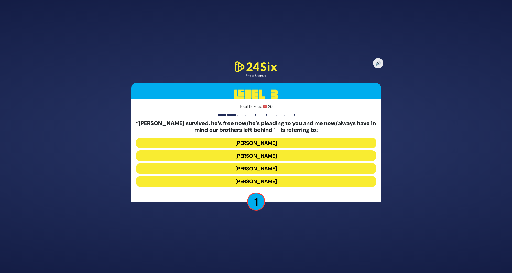
click at [286, 150] on button "[PERSON_NAME]" at bounding box center [256, 155] width 241 height 11
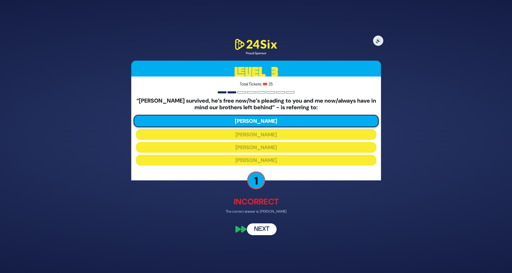
click at [263, 232] on button "Next" at bounding box center [262, 229] width 30 height 12
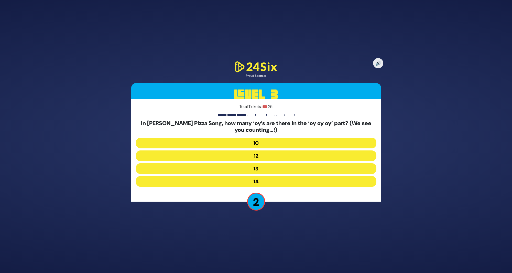
click at [269, 176] on button "13" at bounding box center [256, 181] width 241 height 11
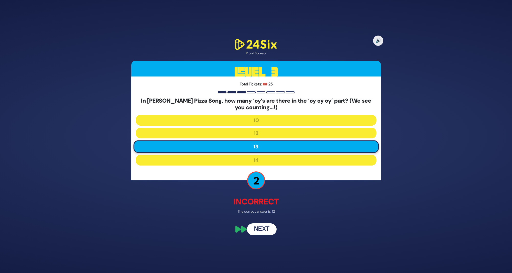
click at [267, 228] on button "Next" at bounding box center [262, 229] width 30 height 12
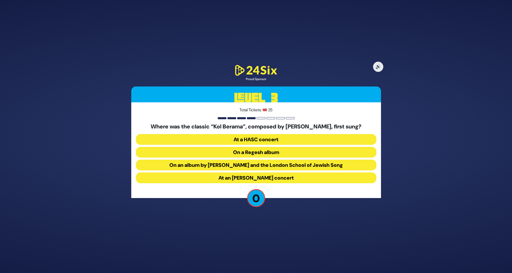
click at [283, 172] on button "On an album by [PERSON_NAME] and the London School of Jewish Song" at bounding box center [256, 177] width 241 height 11
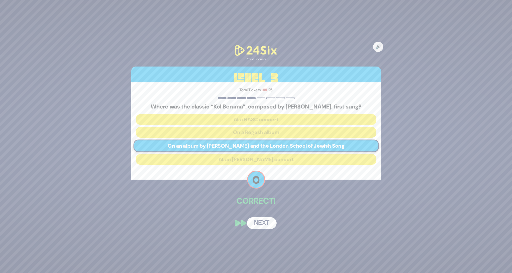
click at [268, 222] on button "Next" at bounding box center [262, 223] width 30 height 12
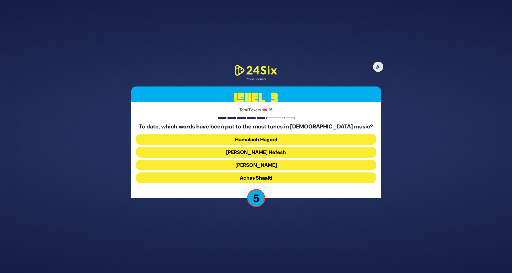
click at [289, 147] on button "Hamalach Hagoel" at bounding box center [256, 152] width 241 height 11
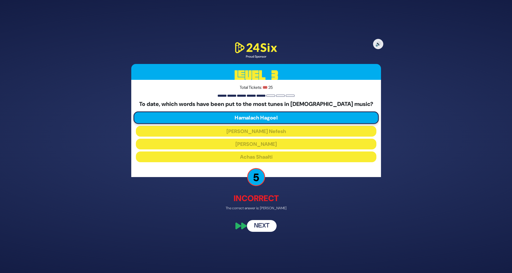
click at [272, 222] on button "Next" at bounding box center [262, 226] width 30 height 12
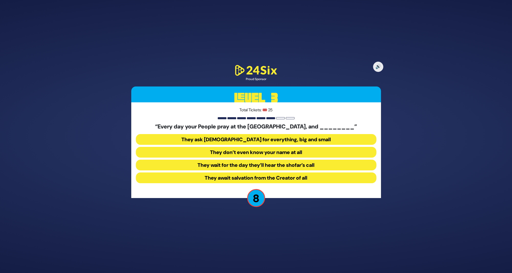
click at [309, 160] on button "They don’t even know your name at all" at bounding box center [256, 165] width 241 height 11
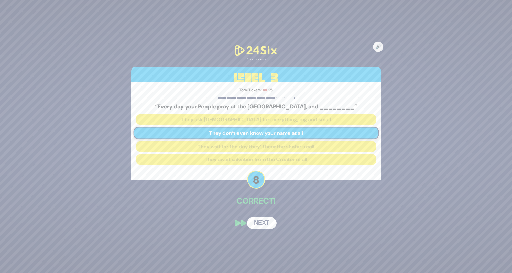
click at [261, 229] on button "Next" at bounding box center [262, 223] width 30 height 12
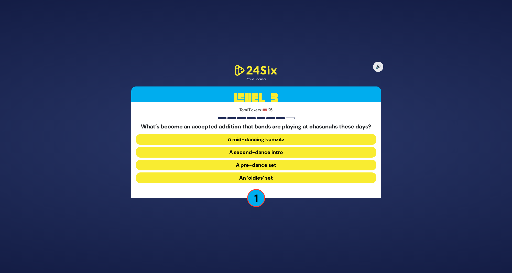
click at [283, 172] on button "A pre-dance set" at bounding box center [256, 177] width 241 height 11
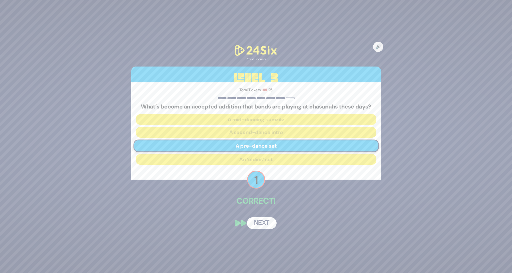
click at [271, 225] on button "Next" at bounding box center [262, 223] width 30 height 12
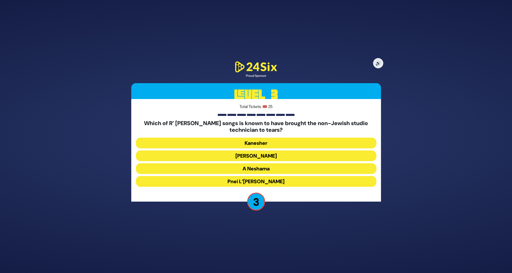
click at [290, 163] on button "Elokai Neshama" at bounding box center [256, 168] width 241 height 11
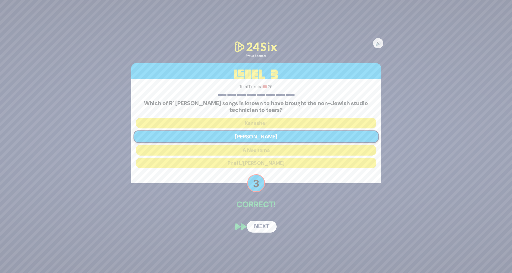
click at [261, 223] on button "Next" at bounding box center [262, 227] width 30 height 12
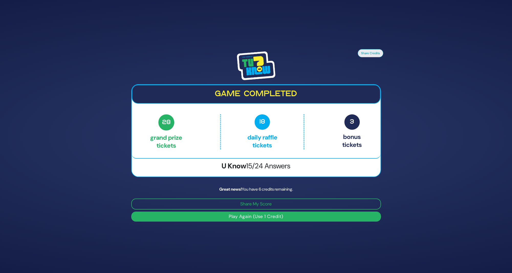
click at [326, 220] on button "Play Again (Use 1 Credit)" at bounding box center [256, 217] width 250 height 10
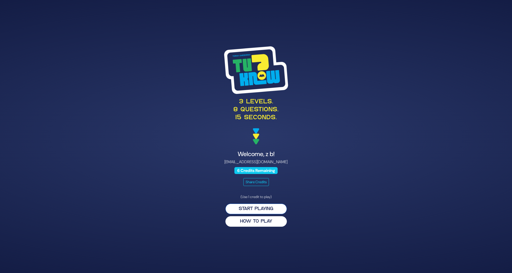
click at [260, 209] on button "Start Playing" at bounding box center [255, 209] width 61 height 10
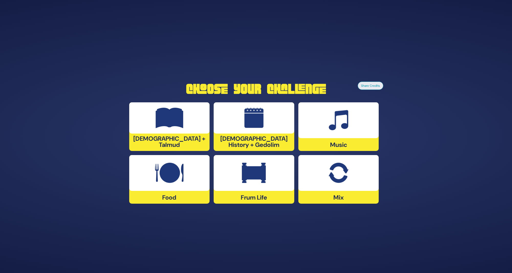
click at [178, 182] on img at bounding box center [169, 173] width 28 height 20
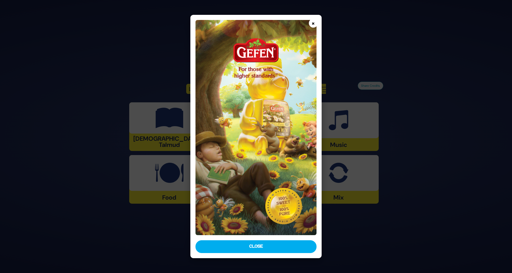
click at [314, 25] on button "×" at bounding box center [313, 23] width 9 height 9
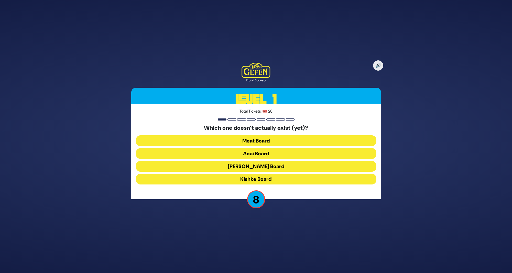
click at [243, 161] on button "Acai Board" at bounding box center [256, 166] width 241 height 11
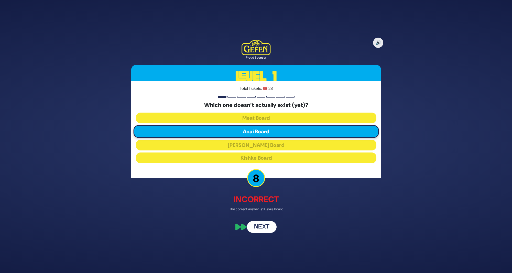
click at [263, 227] on button "Next" at bounding box center [262, 227] width 30 height 12
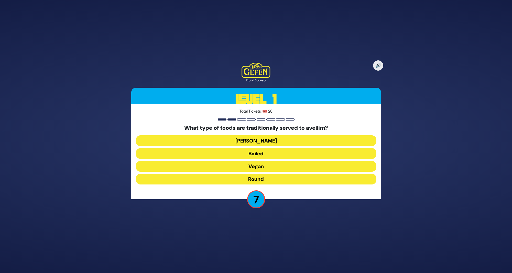
click at [236, 178] on button "Round" at bounding box center [256, 179] width 241 height 11
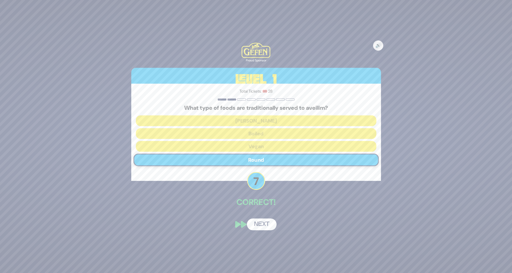
click at [265, 223] on button "Next" at bounding box center [262, 224] width 30 height 12
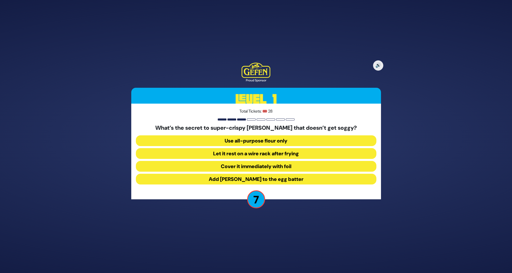
click at [231, 161] on button "Let it rest on a wire rack after frying" at bounding box center [256, 166] width 241 height 11
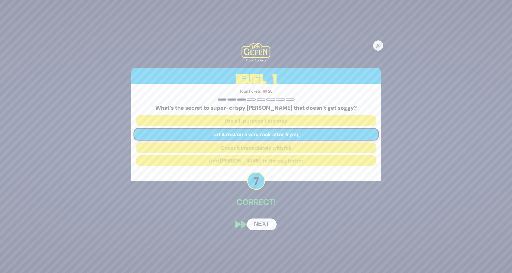
click at [269, 226] on button "Next" at bounding box center [262, 224] width 30 height 12
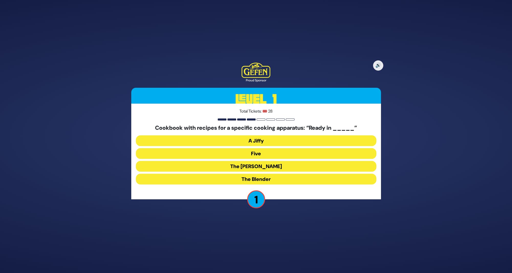
click at [267, 161] on button "Five" at bounding box center [256, 166] width 241 height 11
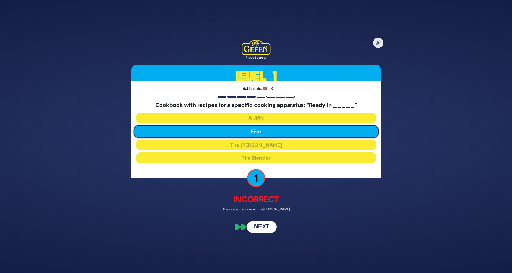
click at [263, 227] on button "Next" at bounding box center [262, 227] width 30 height 12
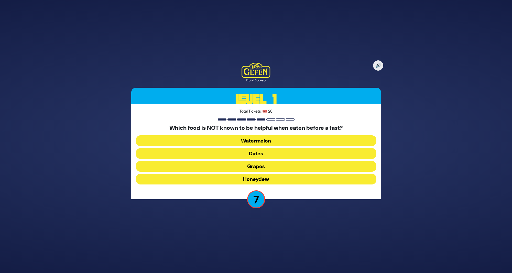
click at [257, 174] on button "Grapes" at bounding box center [256, 179] width 241 height 11
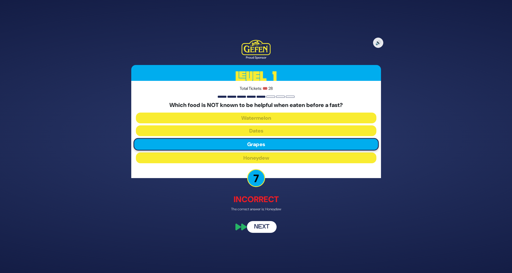
click at [268, 229] on button "Next" at bounding box center [262, 227] width 30 height 12
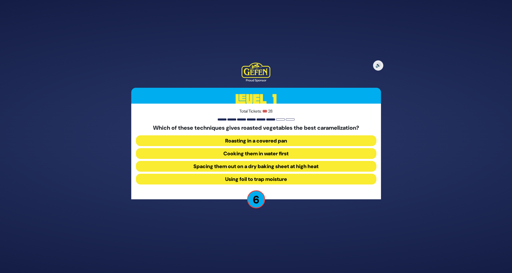
click at [239, 161] on button "Cooking them in water first" at bounding box center [256, 166] width 241 height 11
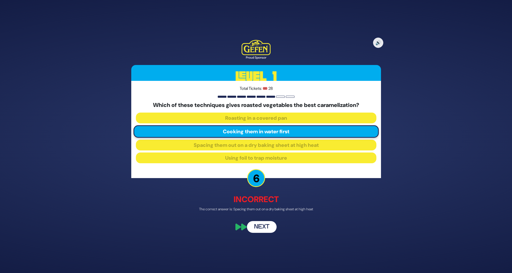
click at [257, 229] on button "Next" at bounding box center [262, 227] width 30 height 12
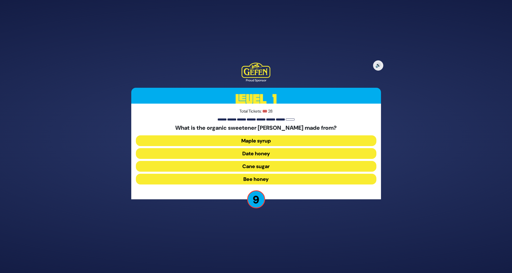
click at [259, 161] on button "Date honey" at bounding box center [256, 166] width 241 height 11
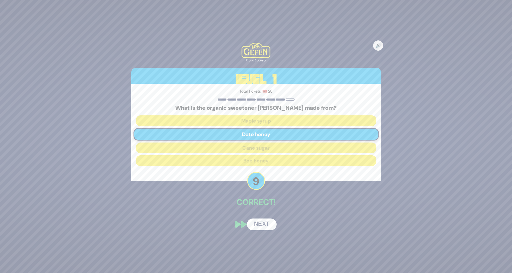
click at [264, 225] on button "Next" at bounding box center [262, 224] width 30 height 12
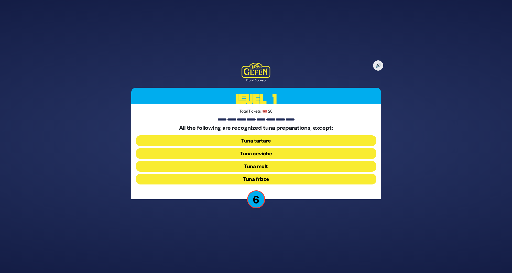
click at [267, 180] on button "Tuna frizze" at bounding box center [256, 179] width 241 height 11
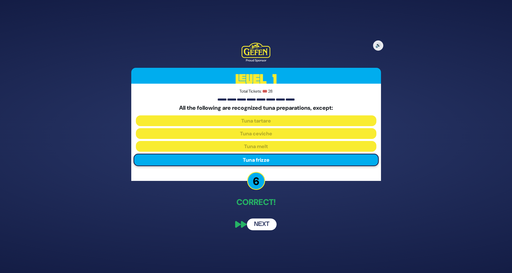
click at [267, 225] on button "Next" at bounding box center [262, 224] width 30 height 12
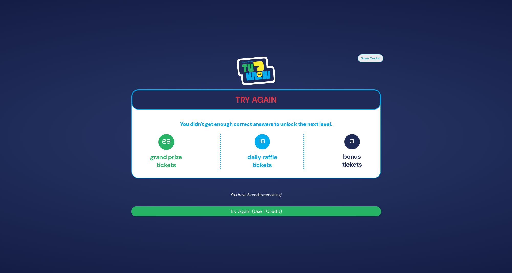
click at [261, 212] on button "Try Again (Use 1 Credit)" at bounding box center [256, 211] width 250 height 10
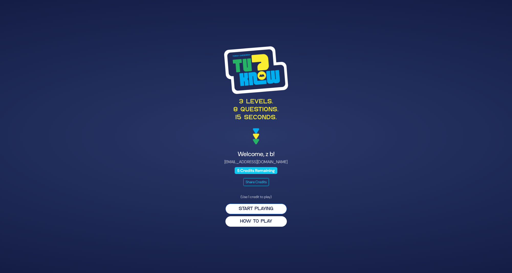
click at [261, 209] on button "Start Playing" at bounding box center [255, 209] width 61 height 10
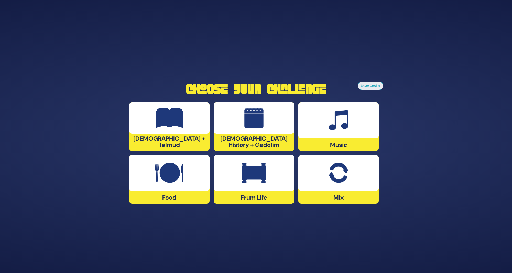
click at [210, 155] on div "Music" at bounding box center [169, 179] width 81 height 49
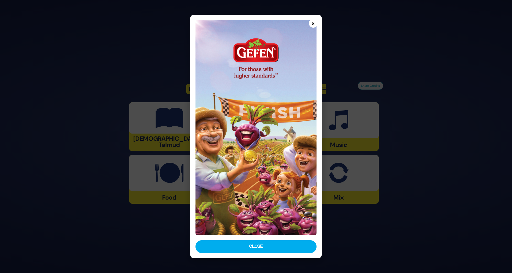
click at [316, 24] on button "×" at bounding box center [313, 23] width 9 height 9
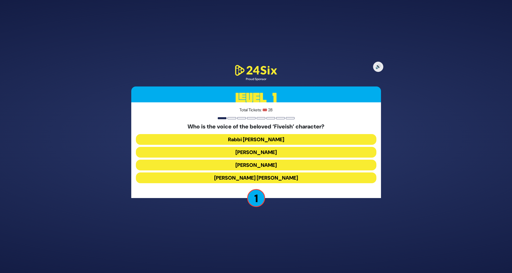
click at [223, 172] on button "[PERSON_NAME]" at bounding box center [256, 177] width 241 height 11
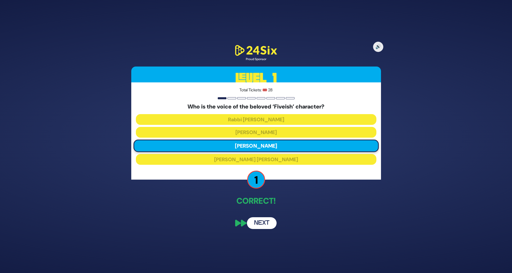
click at [260, 225] on button "Next" at bounding box center [262, 223] width 30 height 12
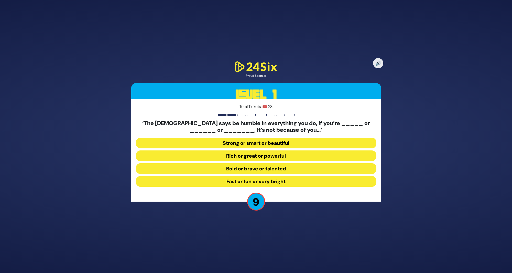
click at [232, 176] on button "Bold or brave or talented" at bounding box center [256, 181] width 241 height 11
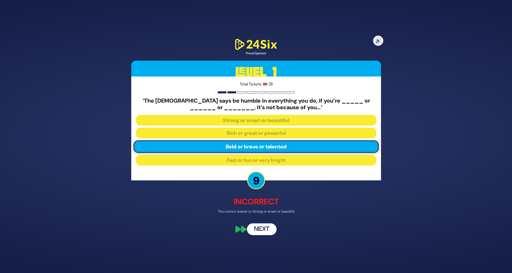
click at [265, 228] on button "Next" at bounding box center [262, 229] width 30 height 12
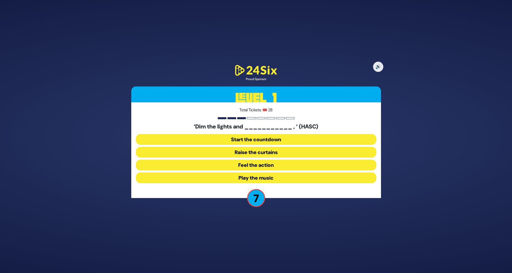
click at [250, 160] on button "Raise the curtains" at bounding box center [256, 165] width 241 height 11
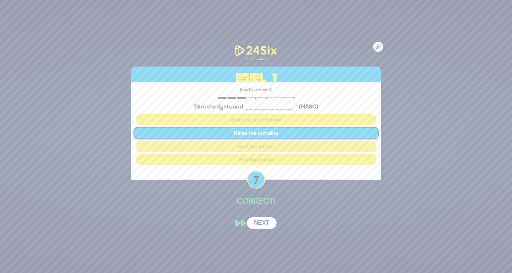
click at [262, 231] on div "🔊 Proud Sponsor Level 1 Total Tickets: 🎟️ 28 ‘Dim the lights and ___________ , …" at bounding box center [256, 137] width 262 height 198
click at [262, 225] on button "Next" at bounding box center [262, 223] width 30 height 12
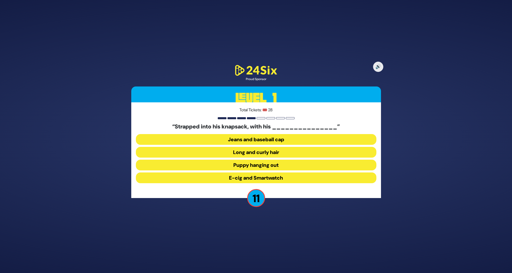
click at [256, 160] on button "Long and curly hair" at bounding box center [256, 165] width 241 height 11
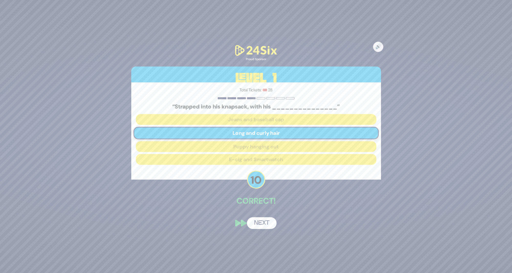
click at [261, 226] on button "Next" at bounding box center [262, 223] width 30 height 12
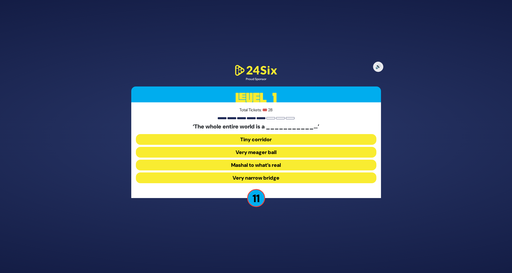
click at [239, 178] on button "Very narrow bridge" at bounding box center [256, 177] width 241 height 11
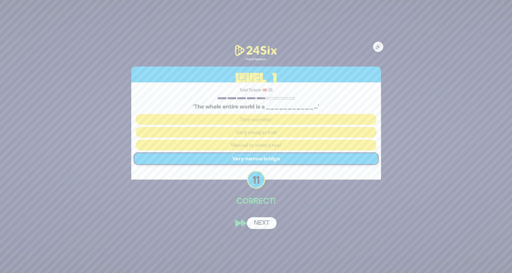
click at [264, 222] on button "Next" at bounding box center [262, 223] width 30 height 12
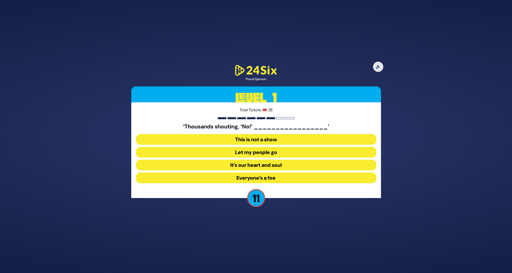
click at [223, 160] on button "Let my people go" at bounding box center [256, 165] width 241 height 11
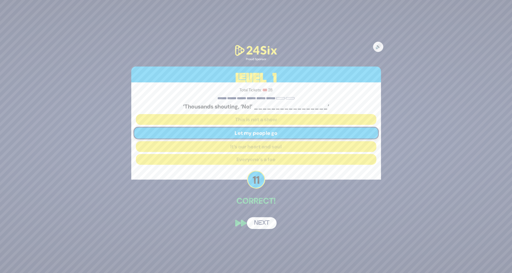
click at [261, 226] on button "Next" at bounding box center [262, 223] width 30 height 12
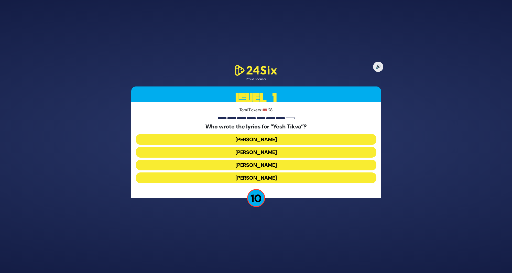
click at [228, 160] on button "[PERSON_NAME]" at bounding box center [256, 165] width 241 height 11
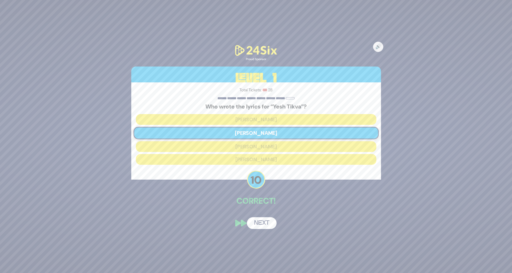
click at [265, 226] on button "Next" at bounding box center [262, 223] width 30 height 12
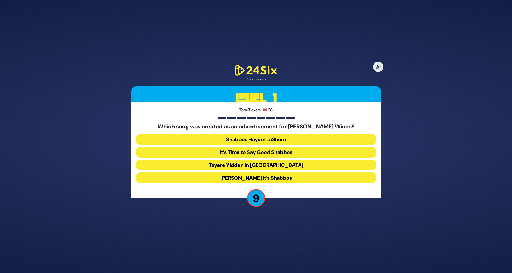
click at [218, 176] on button "[PERSON_NAME] it’s Shabbos" at bounding box center [256, 177] width 241 height 11
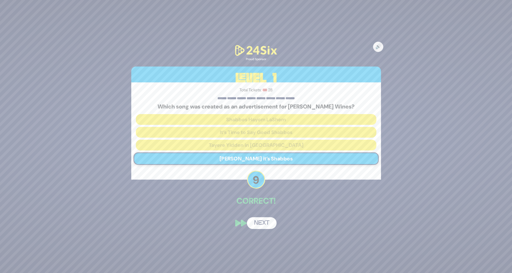
click at [262, 224] on button "Next" at bounding box center [262, 223] width 30 height 12
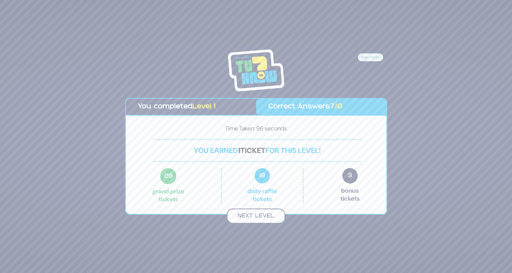
click at [252, 219] on button "Next Level" at bounding box center [256, 216] width 59 height 15
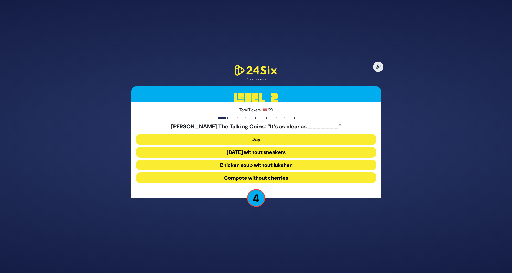
click at [260, 172] on button "Chicken soup without lukshen" at bounding box center [256, 177] width 241 height 11
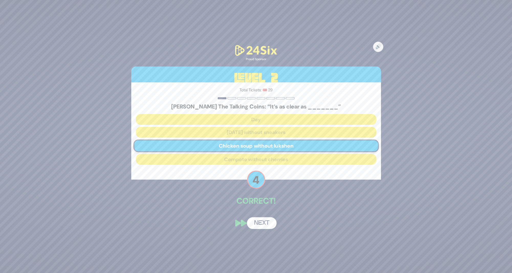
click at [250, 224] on button "Next" at bounding box center [262, 223] width 30 height 12
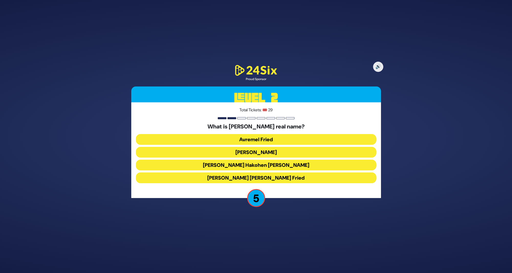
click at [268, 147] on button "Avremel Fried" at bounding box center [256, 152] width 241 height 11
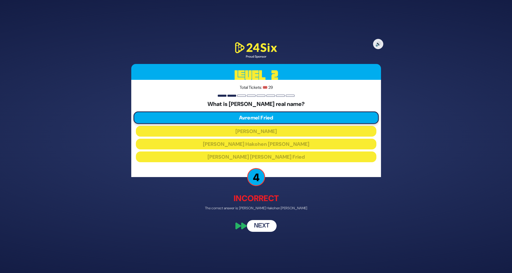
click at [259, 230] on button "Next" at bounding box center [262, 226] width 30 height 12
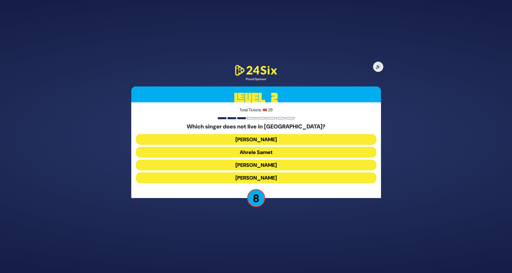
click at [246, 160] on button "Ahrele Samet" at bounding box center [256, 165] width 241 height 11
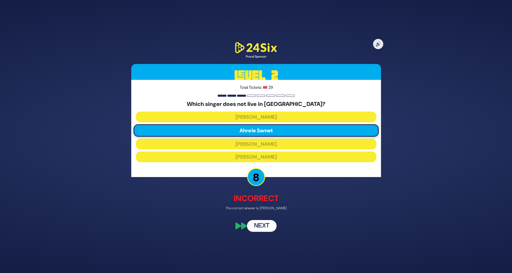
click at [265, 226] on button "Next" at bounding box center [262, 226] width 30 height 12
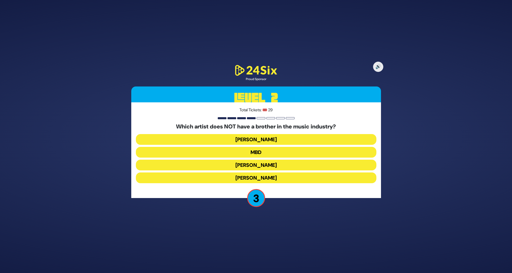
click at [228, 172] on button "[PERSON_NAME]" at bounding box center [256, 177] width 241 height 11
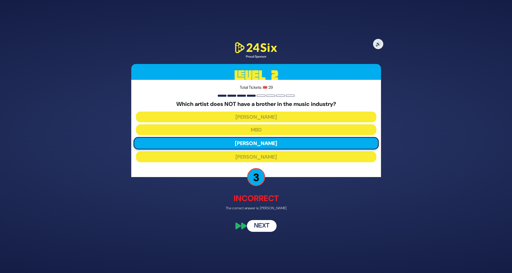
click at [254, 226] on button "Next" at bounding box center [262, 226] width 30 height 12
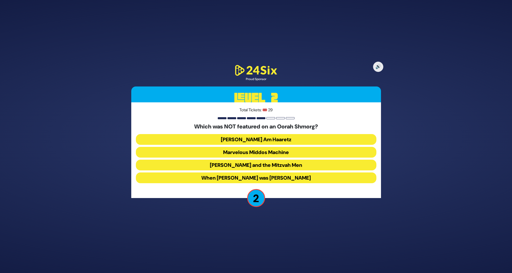
click at [282, 172] on button "[PERSON_NAME] and the Mitzvah Men" at bounding box center [256, 177] width 241 height 11
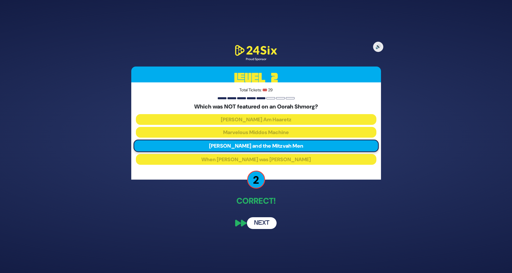
click at [262, 230] on div "🔊 Proud Sponsor Level 2 Total Tickets: 🎟️ 29 Which was NOT featured on an Oorah…" at bounding box center [256, 137] width 262 height 198
click at [262, 222] on button "Next" at bounding box center [262, 223] width 30 height 12
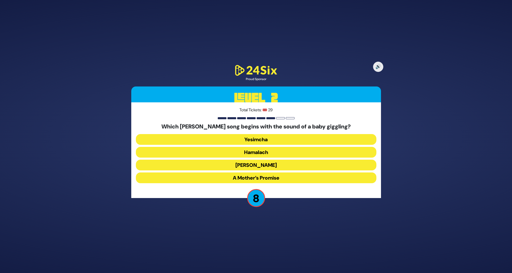
click at [255, 178] on button "A Mother’s Promise" at bounding box center [256, 177] width 241 height 11
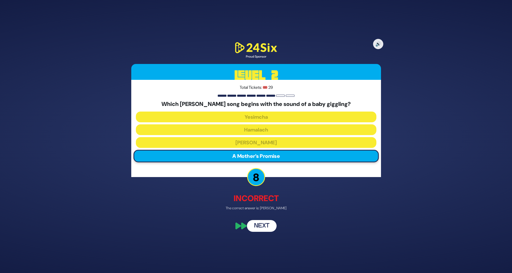
click at [261, 226] on button "Next" at bounding box center [262, 226] width 30 height 12
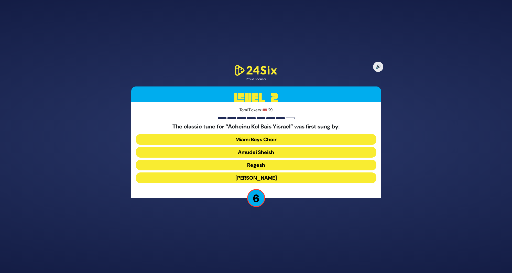
click at [258, 172] on button "Regesh" at bounding box center [256, 177] width 241 height 11
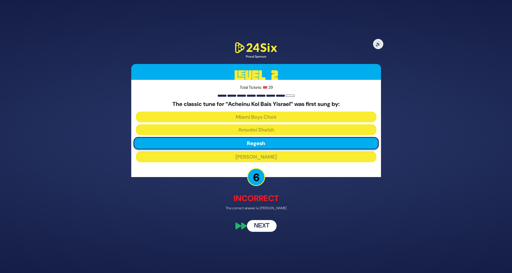
click at [257, 228] on button "Next" at bounding box center [262, 226] width 30 height 12
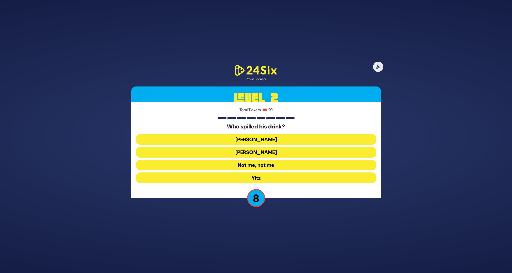
click at [271, 160] on button "[PERSON_NAME]" at bounding box center [256, 165] width 241 height 11
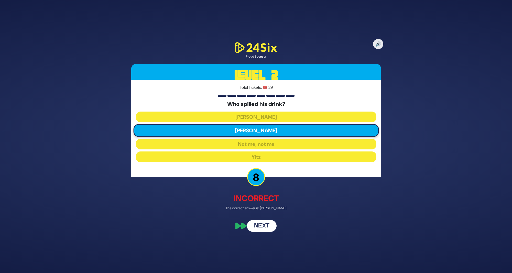
click at [264, 227] on button "Next" at bounding box center [262, 226] width 30 height 12
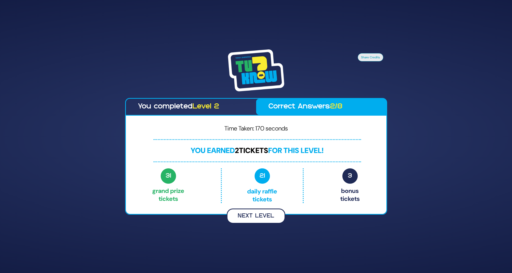
click at [248, 220] on button "Next Level" at bounding box center [256, 216] width 59 height 15
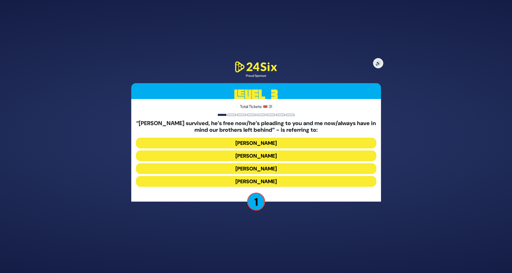
click at [279, 176] on button "[PERSON_NAME]" at bounding box center [256, 181] width 241 height 11
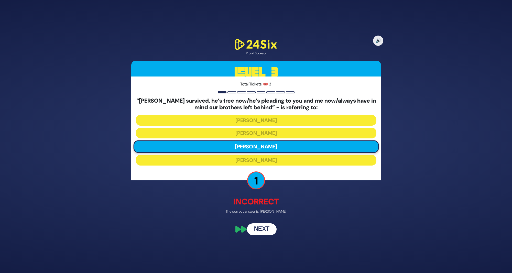
click at [259, 231] on button "Next" at bounding box center [262, 229] width 30 height 12
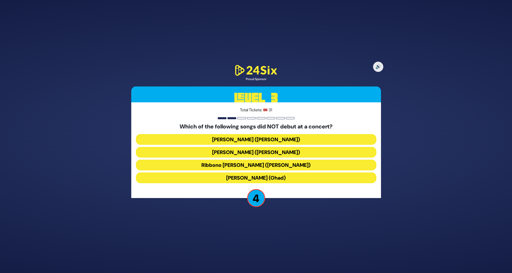
click at [262, 178] on button "[PERSON_NAME] (Ohad)" at bounding box center [256, 177] width 241 height 11
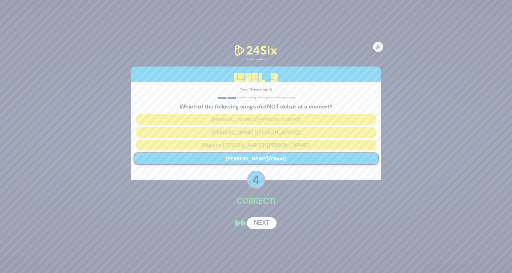
click at [258, 225] on button "Next" at bounding box center [262, 223] width 30 height 12
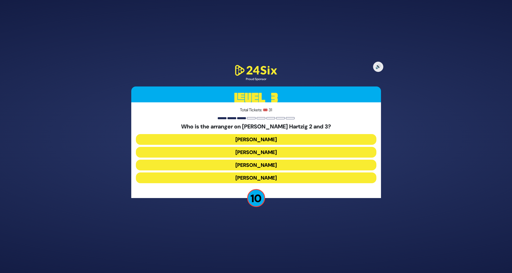
click at [223, 160] on button "[PERSON_NAME]" at bounding box center [256, 165] width 241 height 11
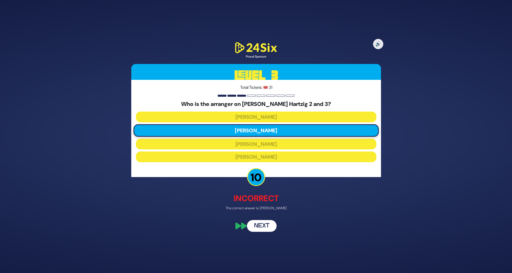
click at [266, 226] on button "Next" at bounding box center [262, 226] width 30 height 12
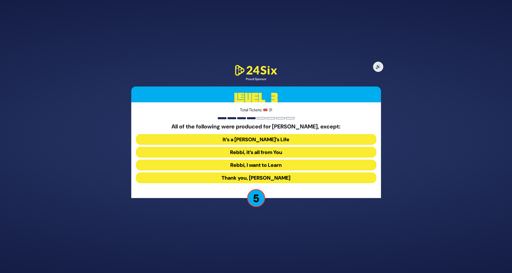
click at [252, 172] on button "Rebbi, I want to Learn" at bounding box center [256, 177] width 241 height 11
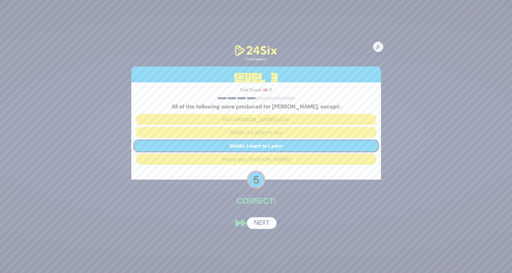
click at [266, 224] on button "Next" at bounding box center [262, 223] width 30 height 12
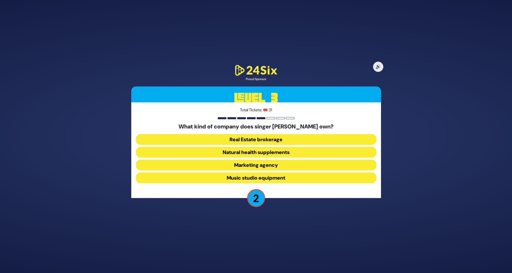
click at [271, 179] on button "Music studio equipment" at bounding box center [256, 177] width 241 height 11
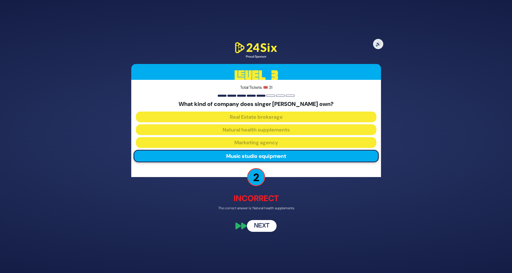
click at [260, 225] on button "Next" at bounding box center [262, 226] width 30 height 12
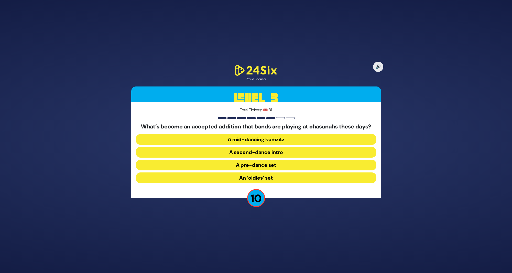
click at [245, 172] on button "A pre-dance set" at bounding box center [256, 177] width 241 height 11
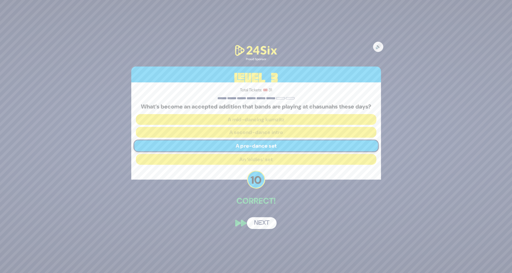
click at [257, 227] on button "Next" at bounding box center [262, 223] width 30 height 12
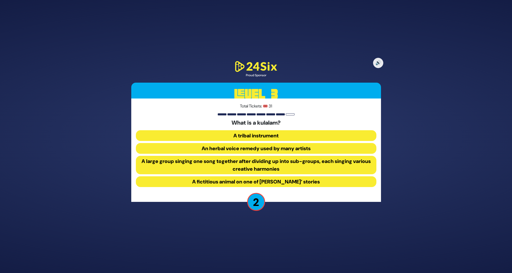
click at [216, 176] on button "A large group singing one song together after dividing up into sub-groups, each…" at bounding box center [256, 181] width 241 height 11
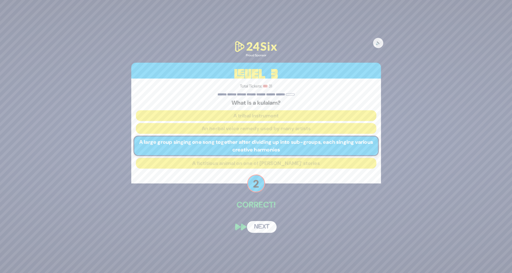
click at [265, 225] on button "Next" at bounding box center [262, 227] width 30 height 12
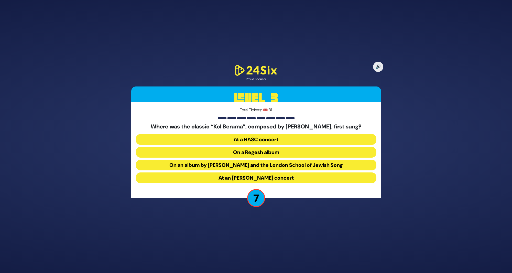
click at [210, 172] on button "On an album by [PERSON_NAME] and the London School of Jewish Song" at bounding box center [256, 177] width 241 height 11
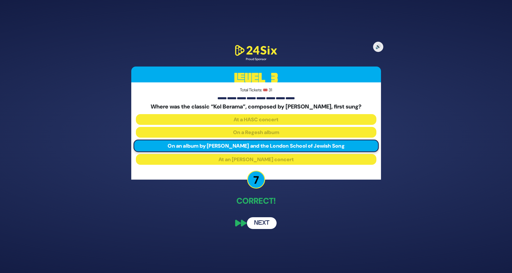
click at [262, 224] on button "Next" at bounding box center [262, 223] width 30 height 12
